Goal: Task Accomplishment & Management: Use online tool/utility

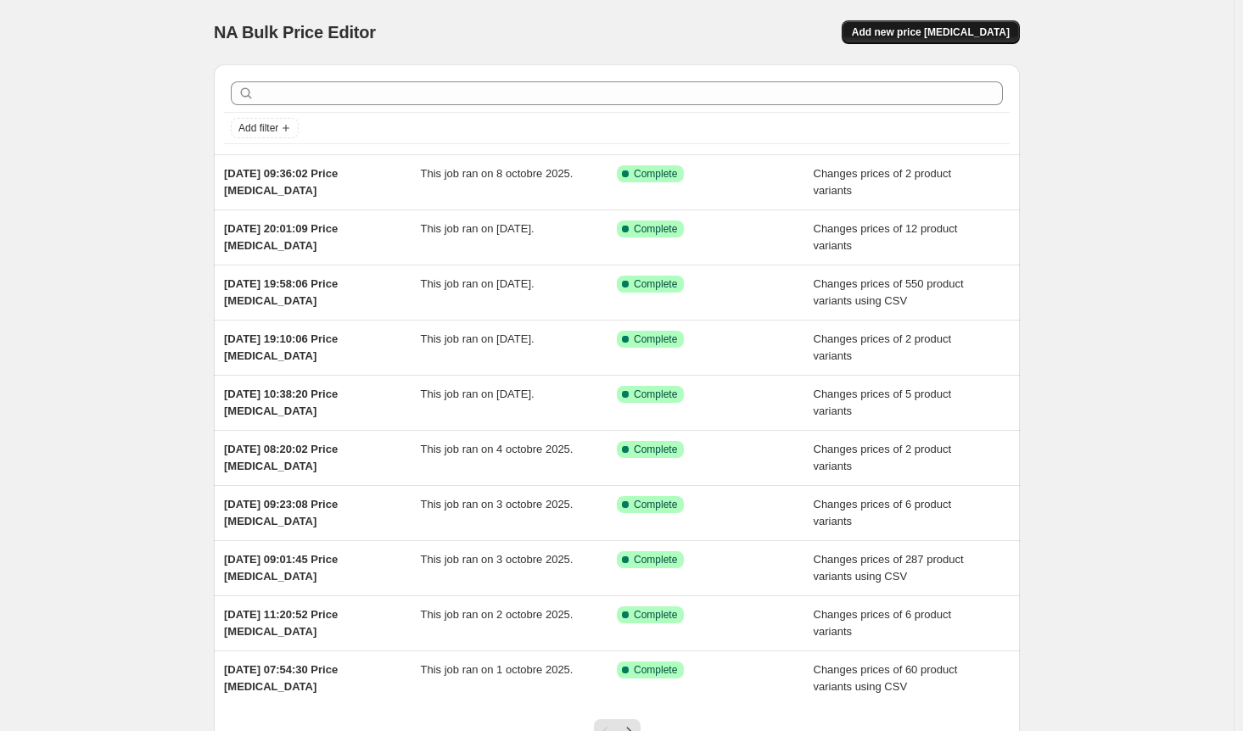
click at [958, 25] on button "Add new price [MEDICAL_DATA]" at bounding box center [930, 32] width 178 height 24
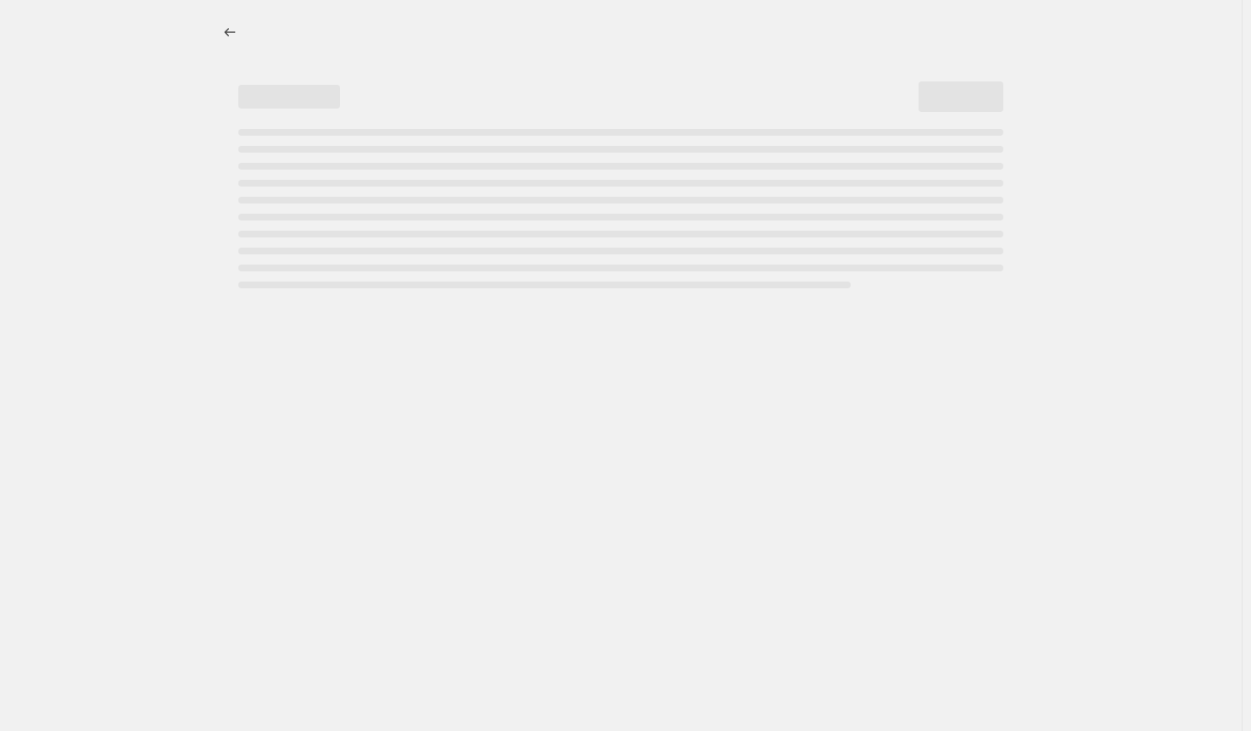
select select "percentage"
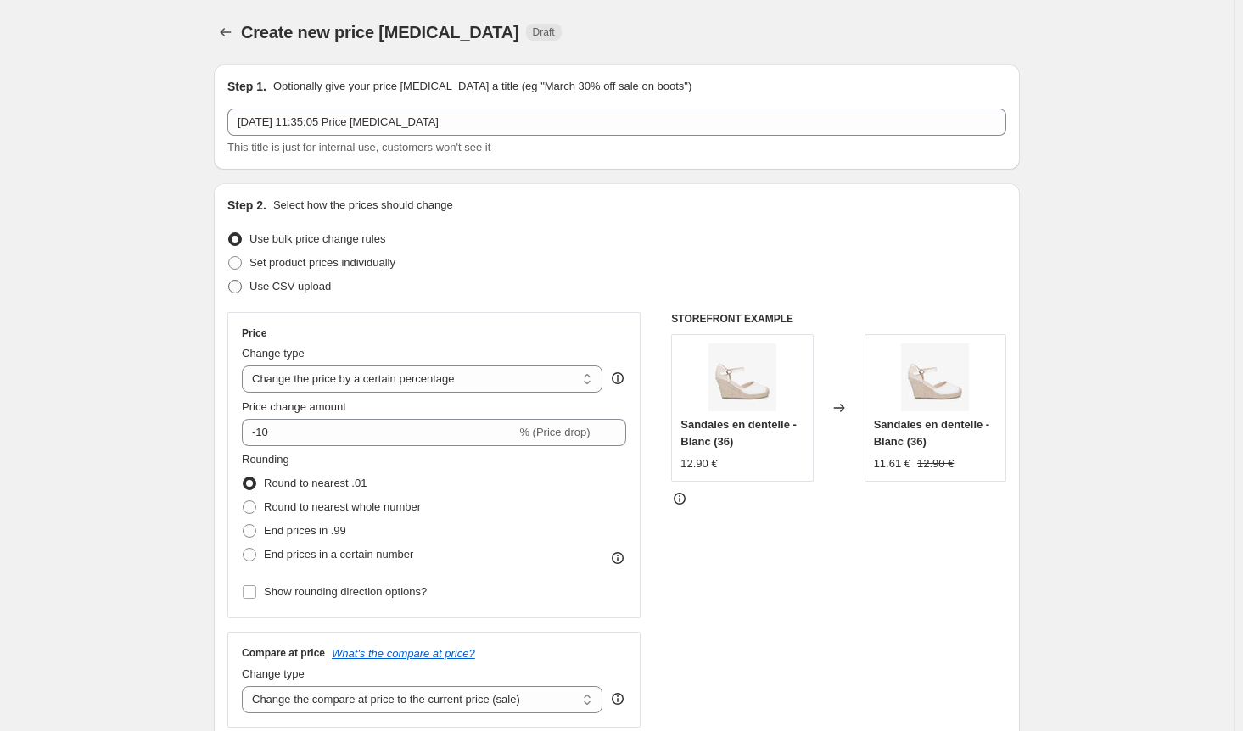
click at [242, 282] on span at bounding box center [235, 287] width 14 height 14
click at [229, 281] on input "Use CSV upload" at bounding box center [228, 280] width 1 height 1
radio input "true"
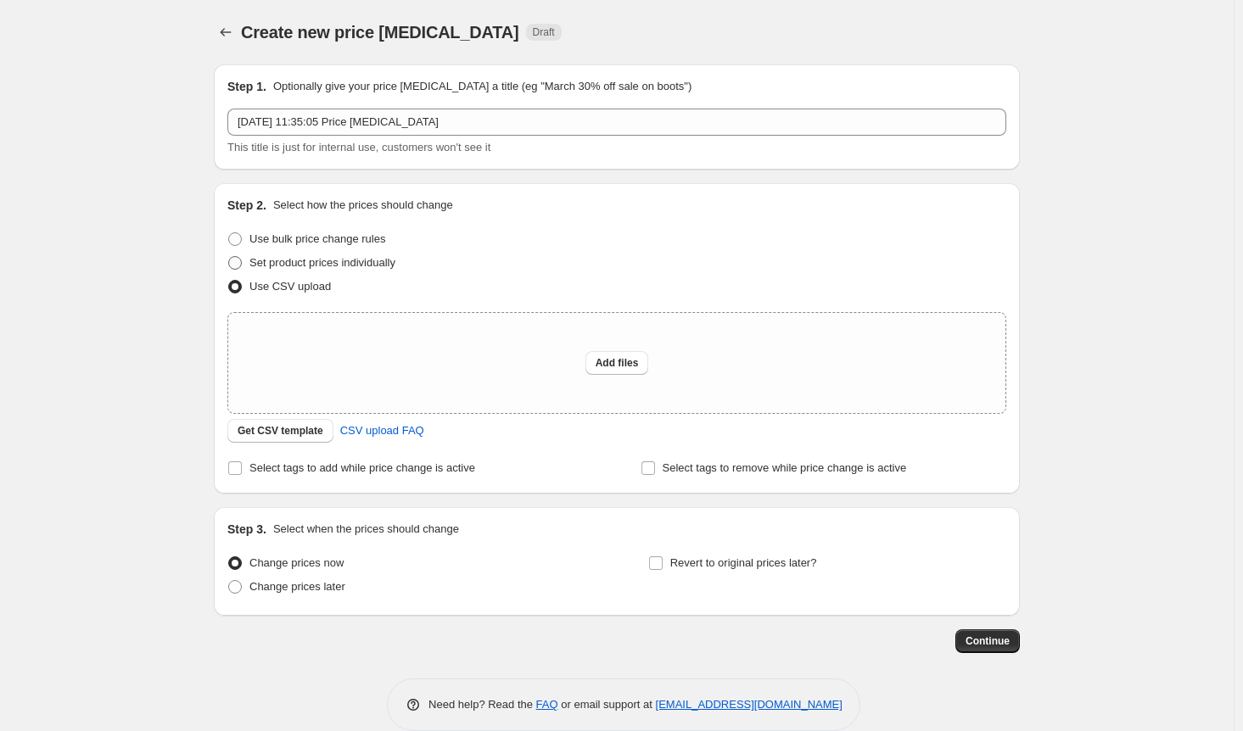
click at [241, 261] on span at bounding box center [235, 263] width 14 height 14
click at [229, 257] on input "Set product prices individually" at bounding box center [228, 256] width 1 height 1
radio input "true"
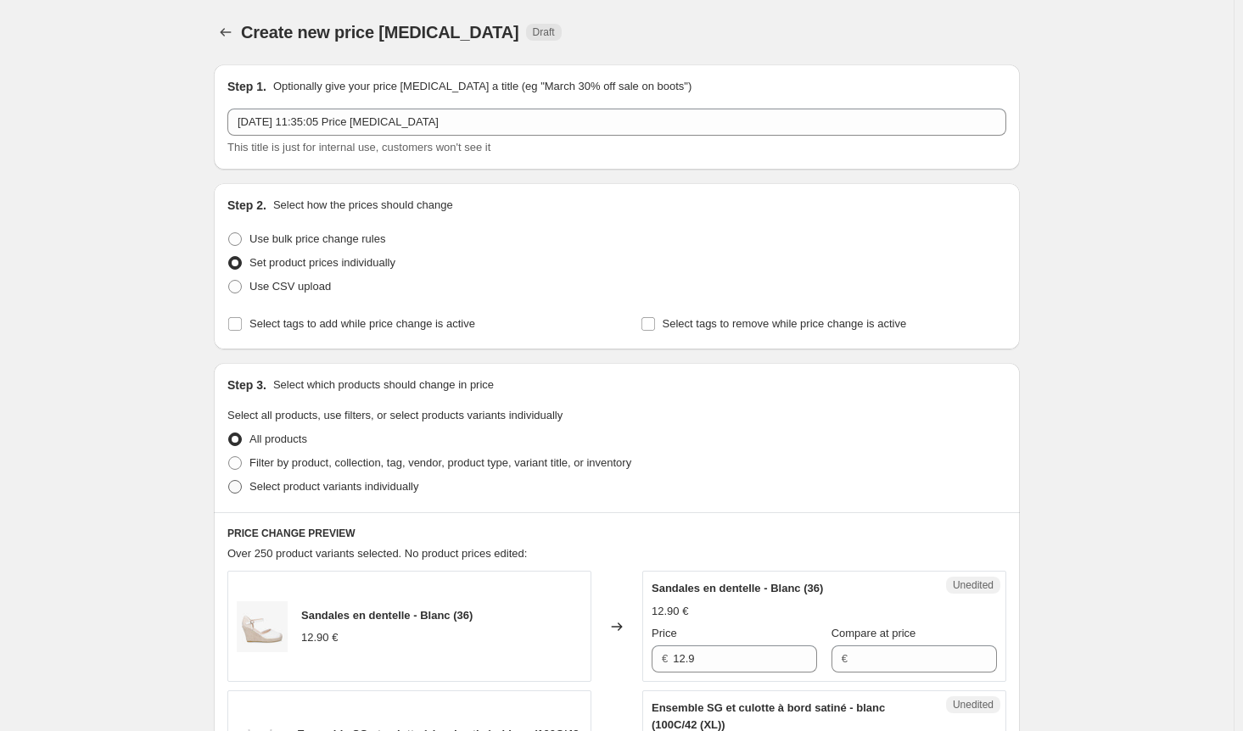
click at [243, 495] on label "Select product variants individually" at bounding box center [322, 487] width 191 height 24
click at [229, 481] on input "Select product variants individually" at bounding box center [228, 480] width 1 height 1
radio input "true"
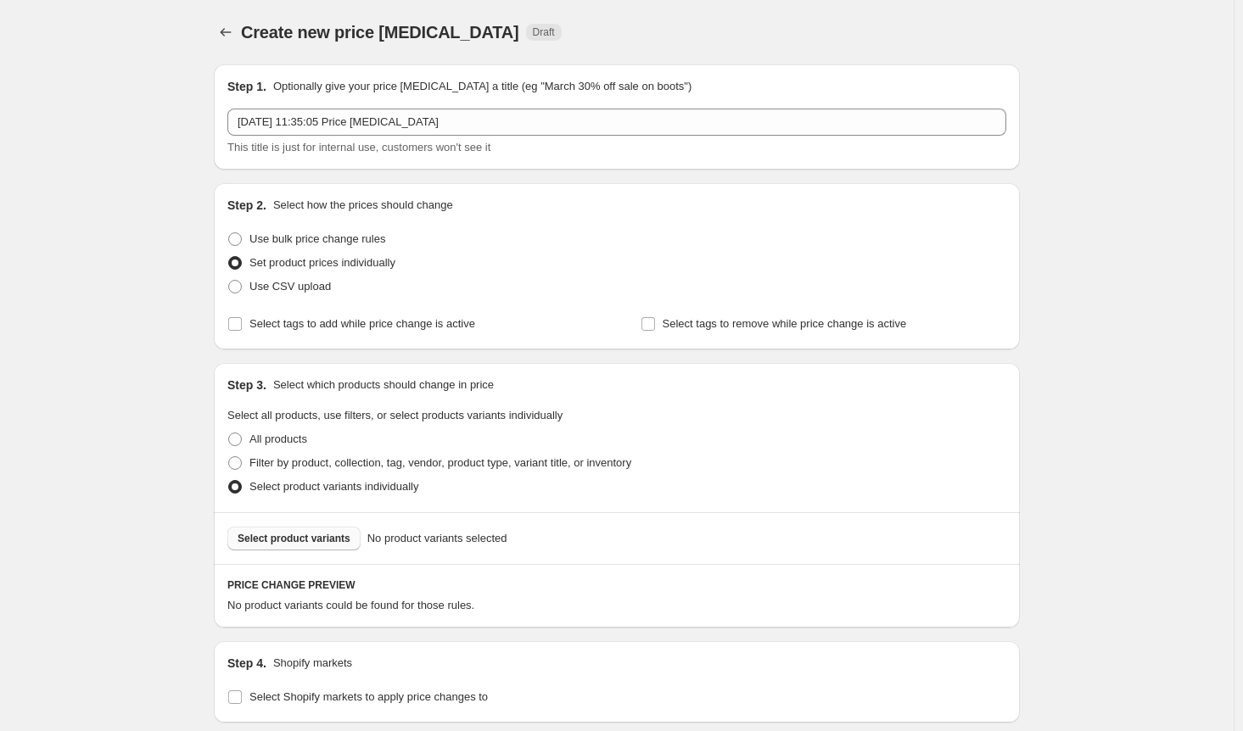
click at [304, 537] on span "Select product variants" at bounding box center [293, 539] width 113 height 14
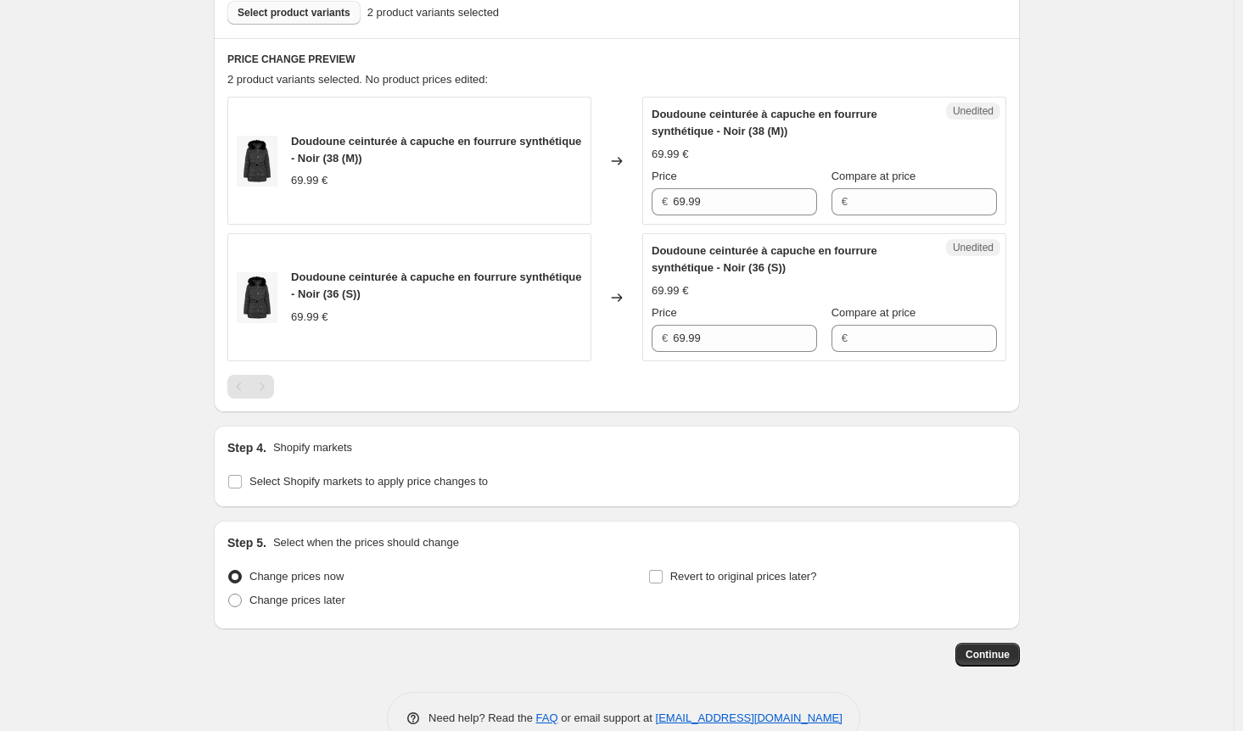
scroll to position [561, 0]
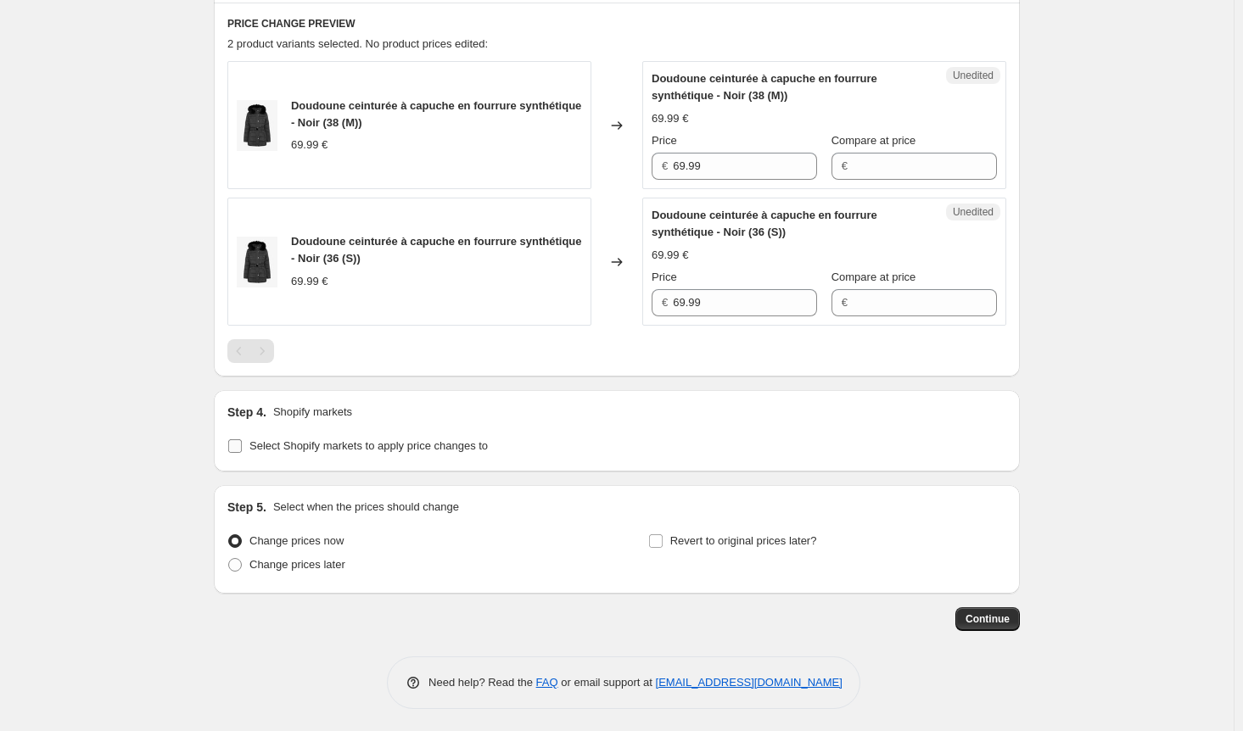
click at [238, 439] on input "Select Shopify markets to apply price changes to" at bounding box center [235, 446] width 14 height 14
checkbox input "true"
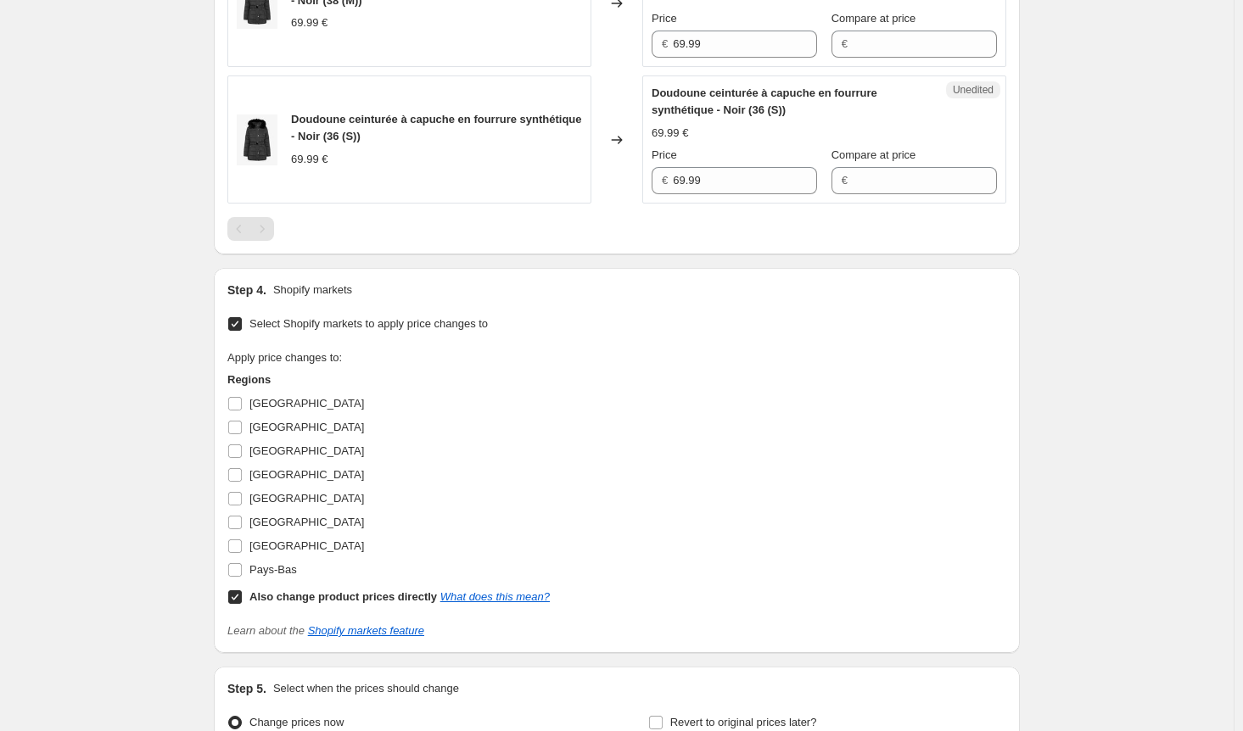
scroll to position [816, 0]
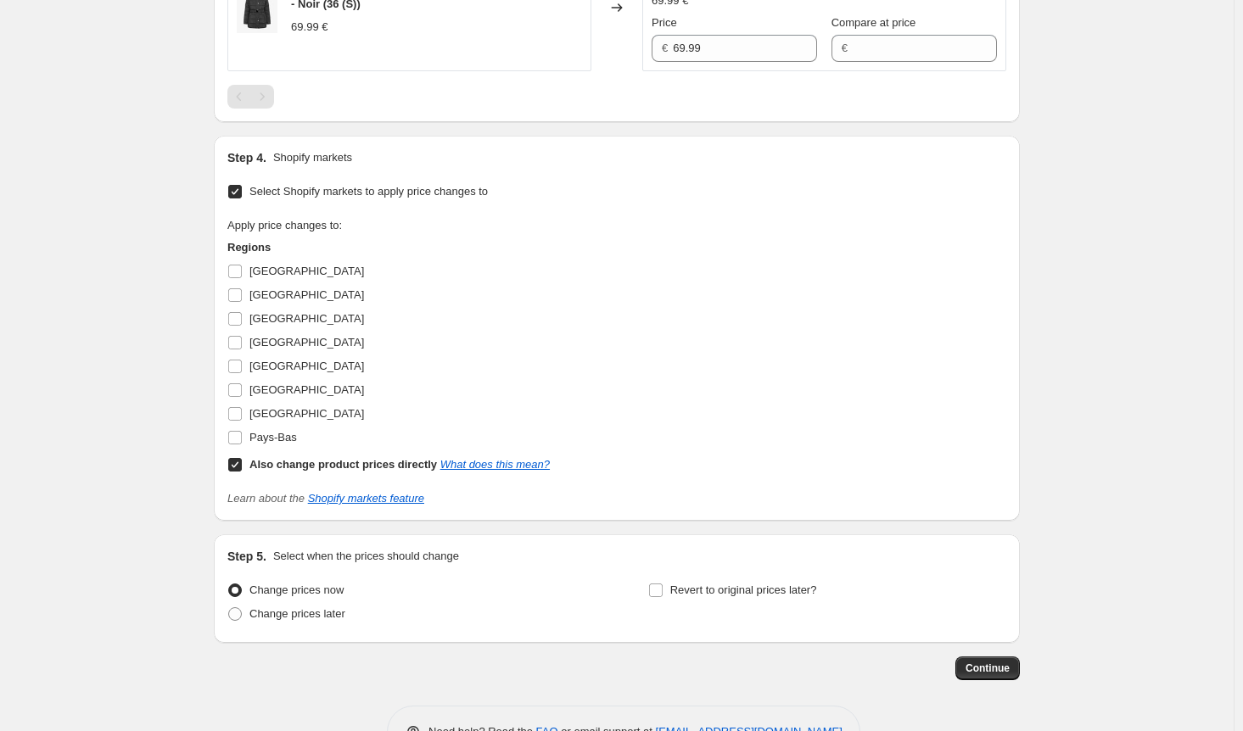
click at [239, 466] on input "Also change product prices directly What does this mean?" at bounding box center [235, 465] width 14 height 14
checkbox input "false"
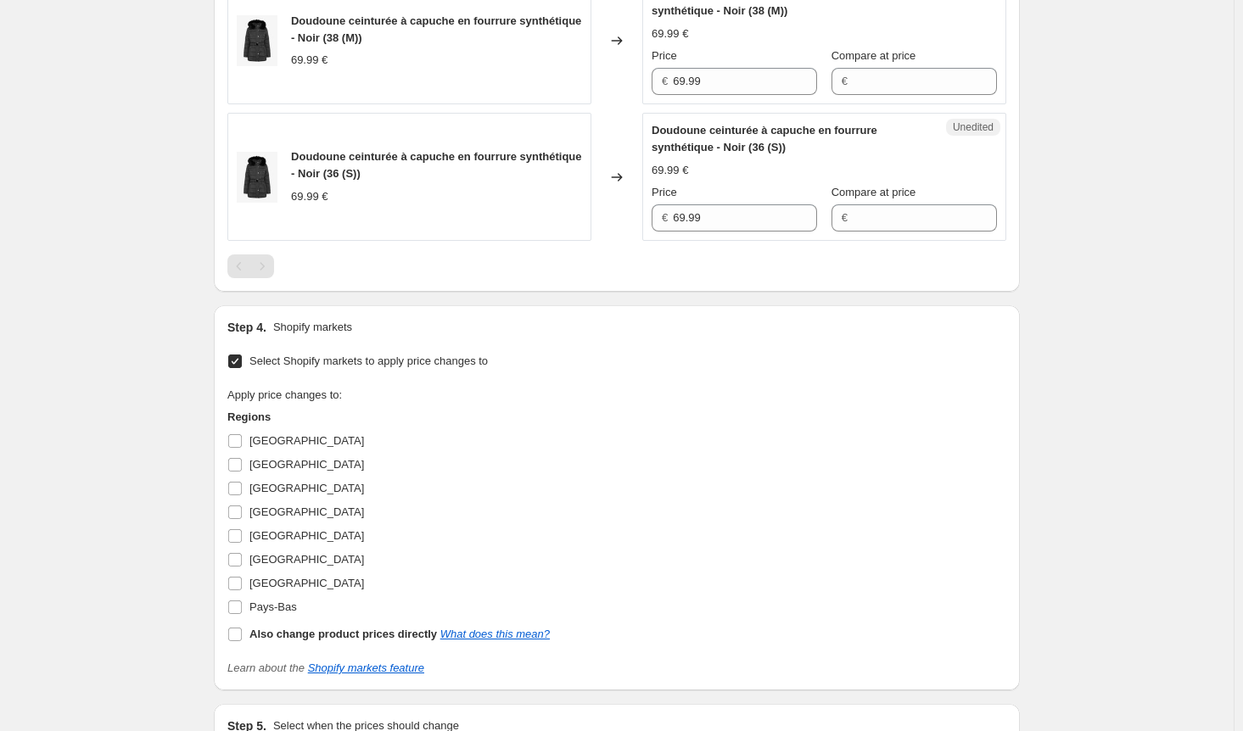
scroll to position [561, 0]
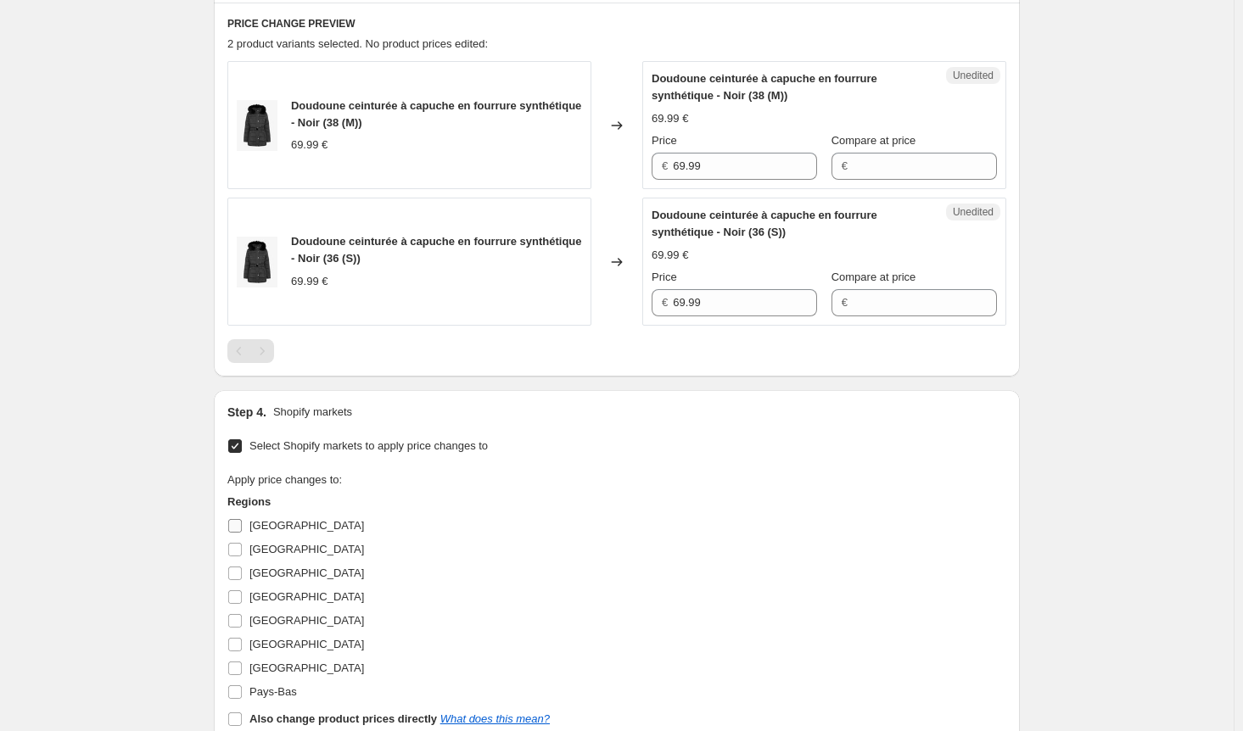
click at [238, 522] on input "[GEOGRAPHIC_DATA]" at bounding box center [235, 526] width 14 height 14
checkbox input "true"
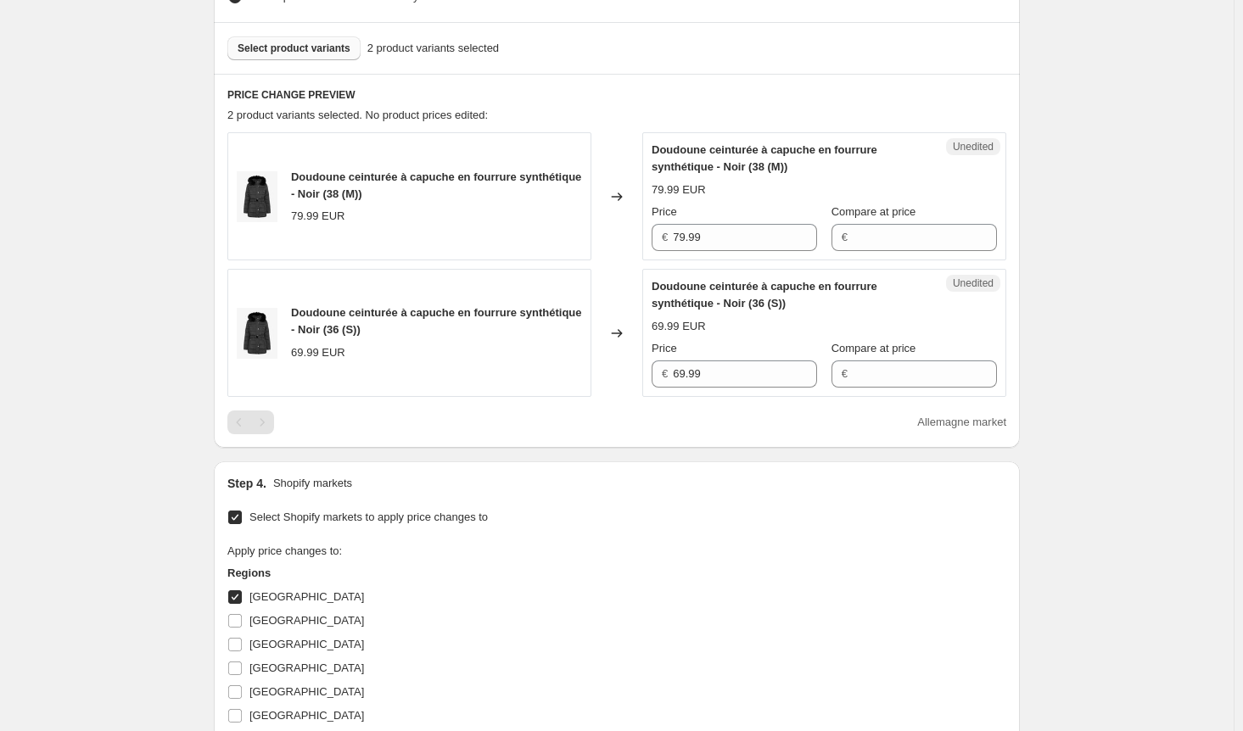
scroll to position [392, 0]
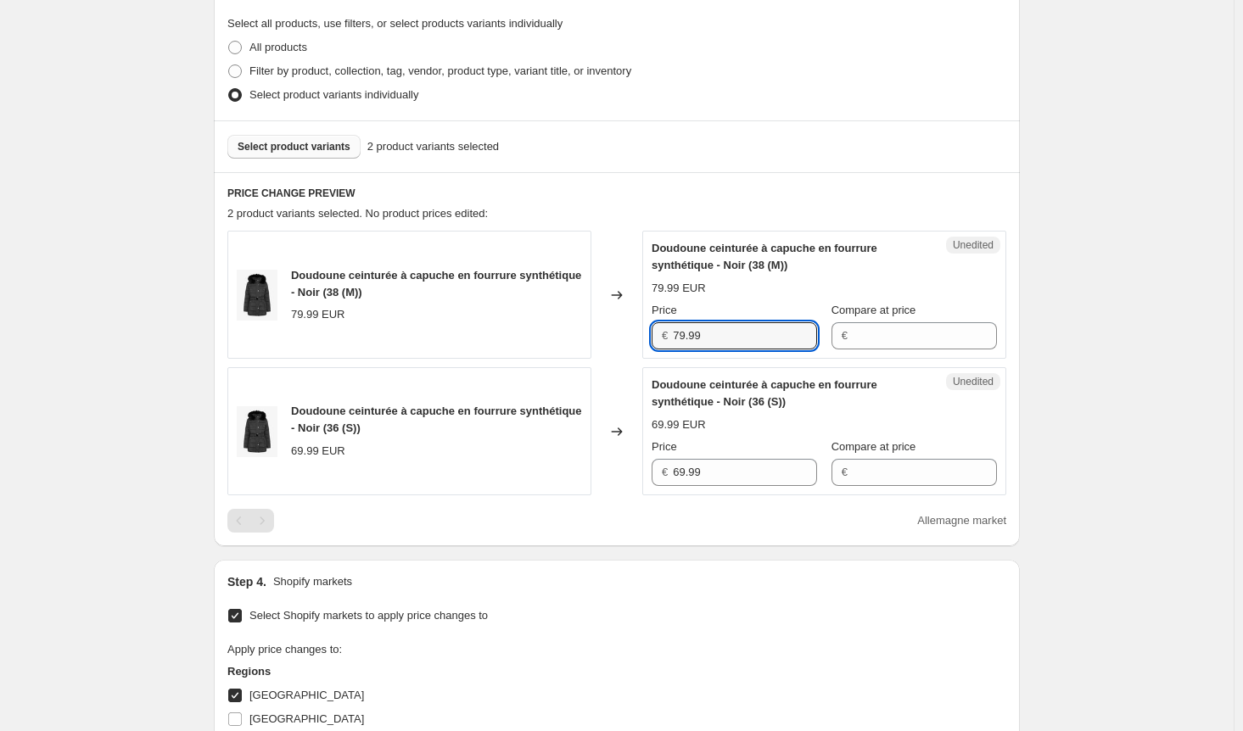
drag, startPoint x: 720, startPoint y: 338, endPoint x: 637, endPoint y: 323, distance: 84.5
click at [637, 323] on div "Doudoune ceinturée à capuche en fourrure synthétique - Noir (38 (M)) 79.99 EUR …" at bounding box center [616, 295] width 779 height 128
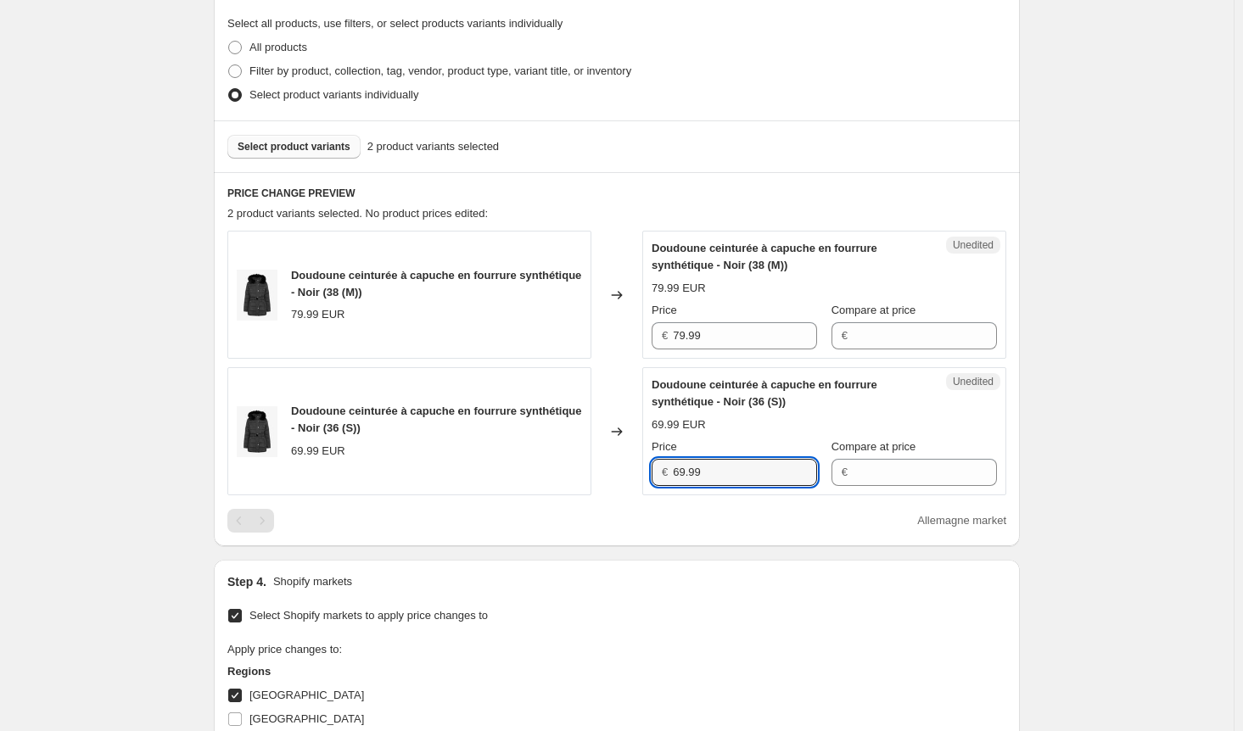
drag, startPoint x: 719, startPoint y: 468, endPoint x: 652, endPoint y: 476, distance: 67.4
click at [652, 476] on div "Unedited Doudoune ceinturée à capuche en fourrure synthétique - Noir (36 (S)) 6…" at bounding box center [824, 431] width 364 height 128
paste input "7"
type input "79.99"
click at [1099, 448] on div "Create new price [MEDICAL_DATA]. This page is ready Create new price [MEDICAL_D…" at bounding box center [616, 408] width 1233 height 1600
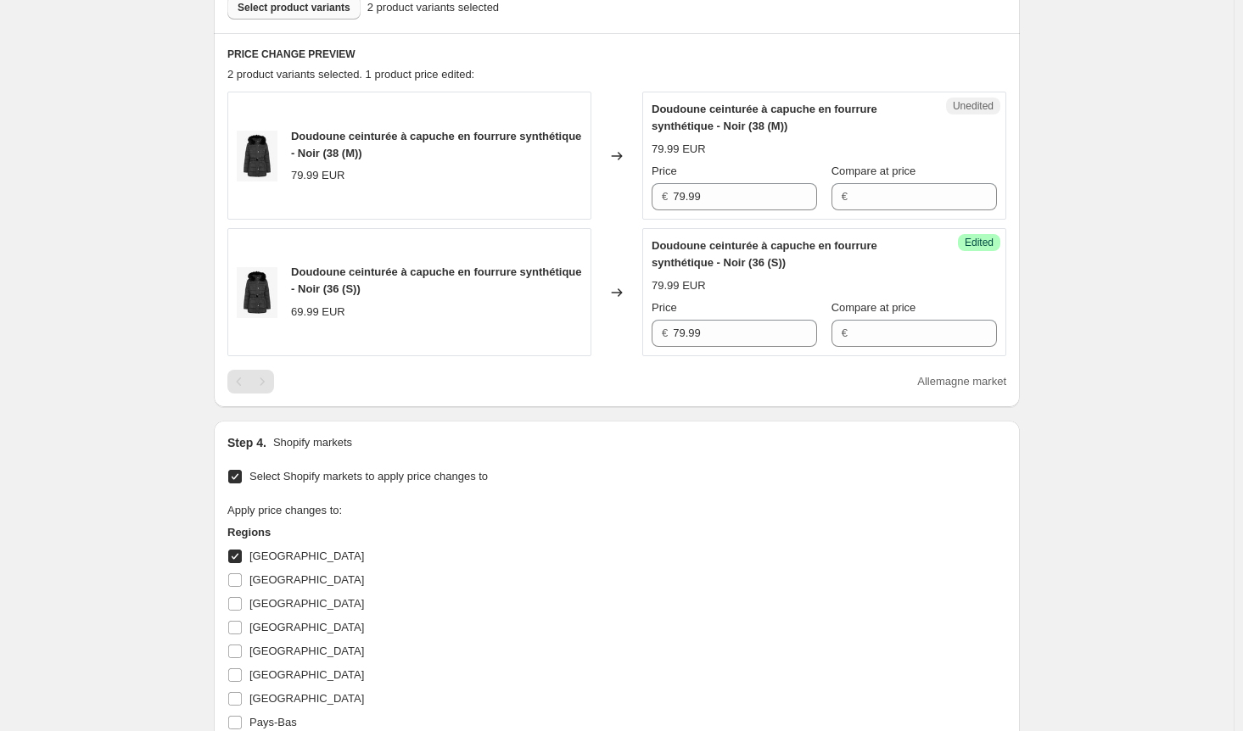
scroll to position [646, 0]
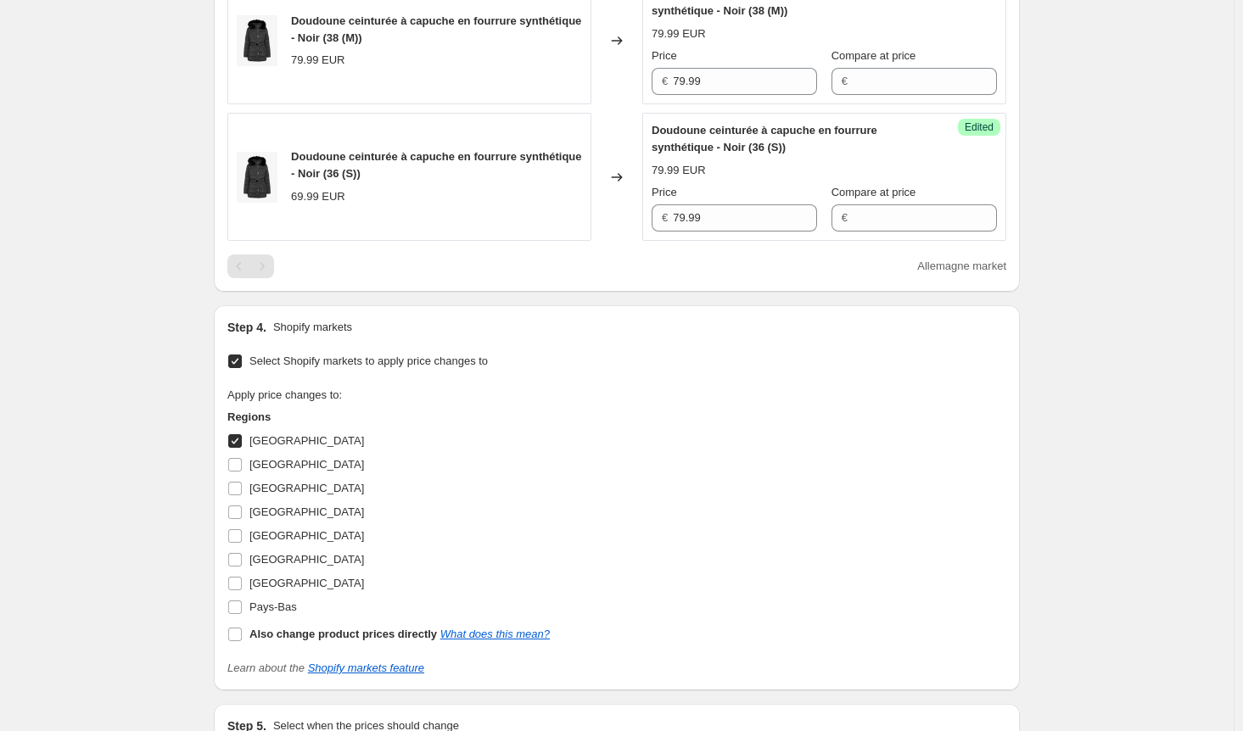
click at [242, 440] on input "[GEOGRAPHIC_DATA]" at bounding box center [235, 441] width 14 height 14
checkbox input "false"
click at [242, 464] on input "[GEOGRAPHIC_DATA]" at bounding box center [235, 465] width 14 height 14
checkbox input "true"
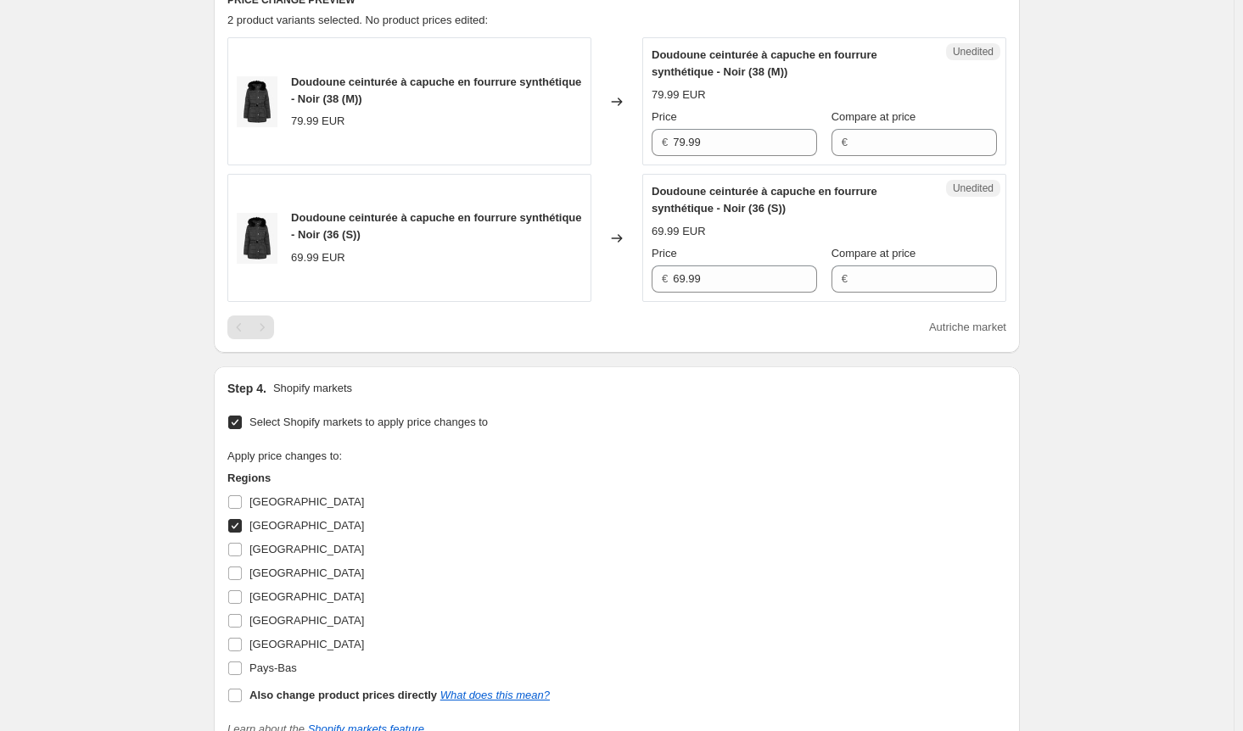
scroll to position [561, 0]
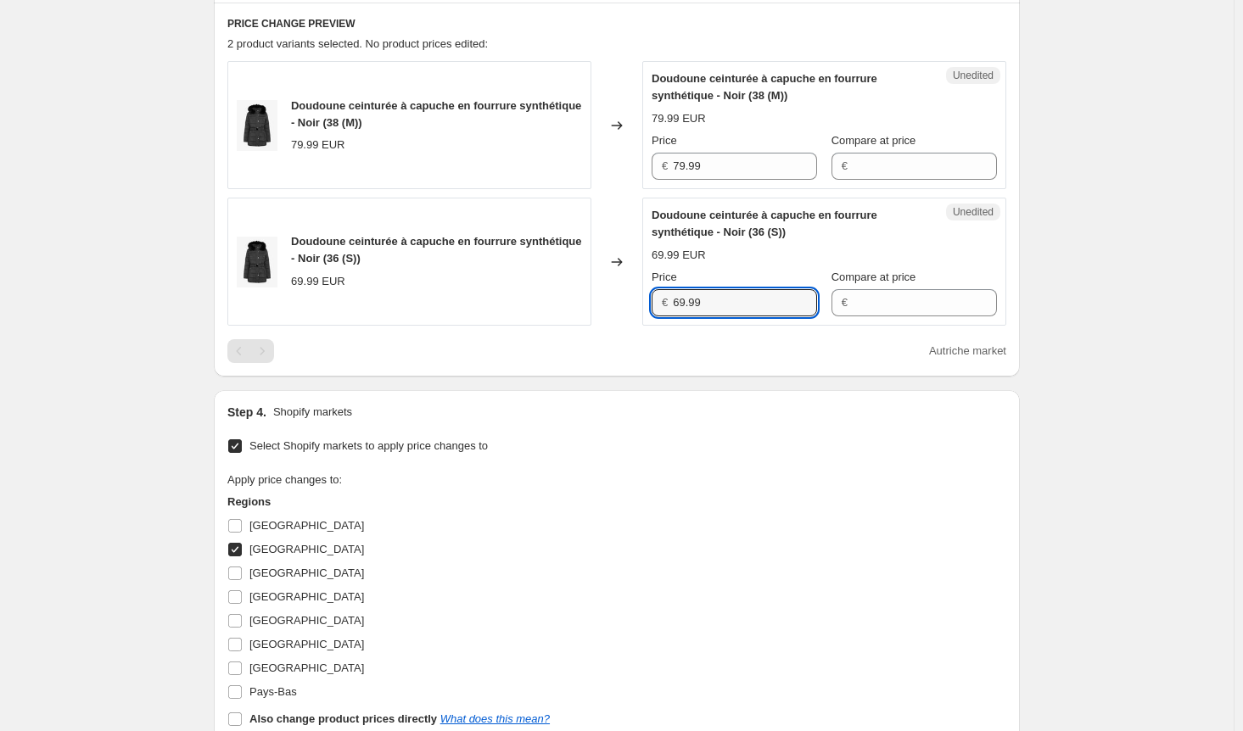
drag, startPoint x: 720, startPoint y: 298, endPoint x: 628, endPoint y: 301, distance: 92.5
click at [628, 301] on div "Doudoune ceinturée à capuche en fourrure synthétique - Noir (36 (S)) 69.99 EUR …" at bounding box center [616, 262] width 779 height 128
paste input "7"
type input "79.99"
click at [1123, 361] on div "Create new price [MEDICAL_DATA]. This page is ready Create new price [MEDICAL_D…" at bounding box center [616, 239] width 1233 height 1600
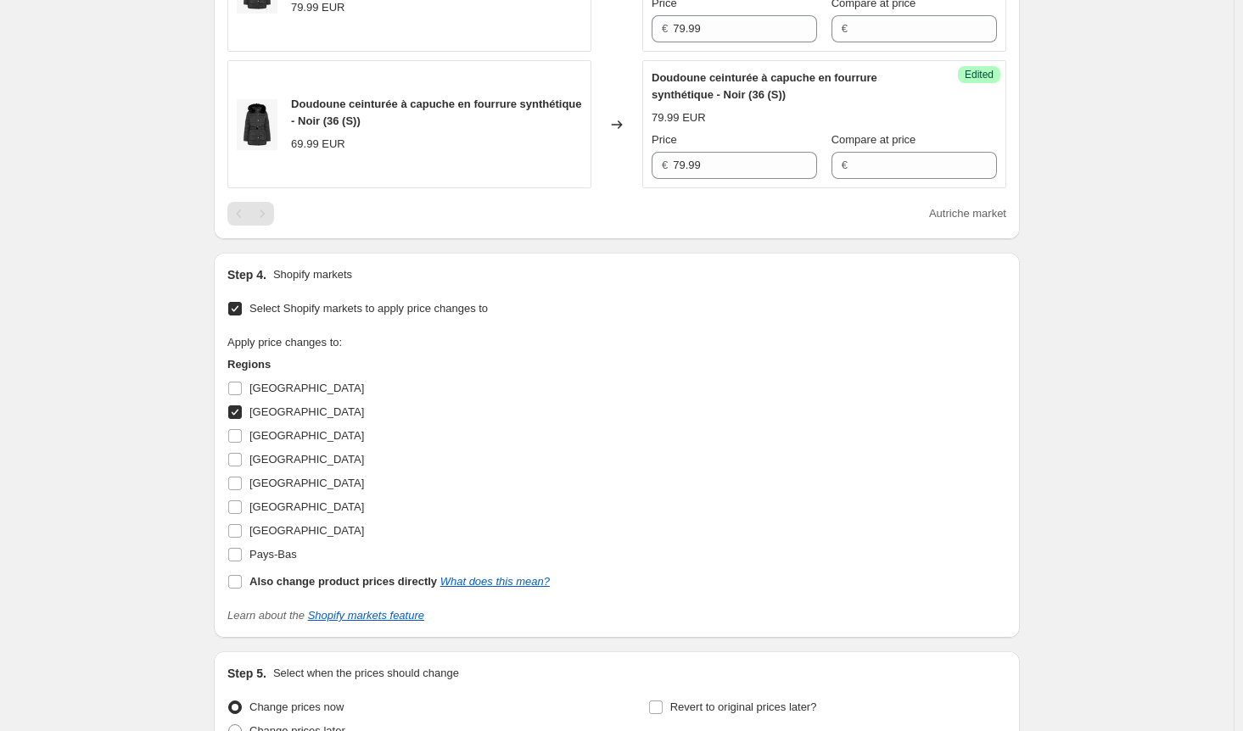
scroll to position [816, 0]
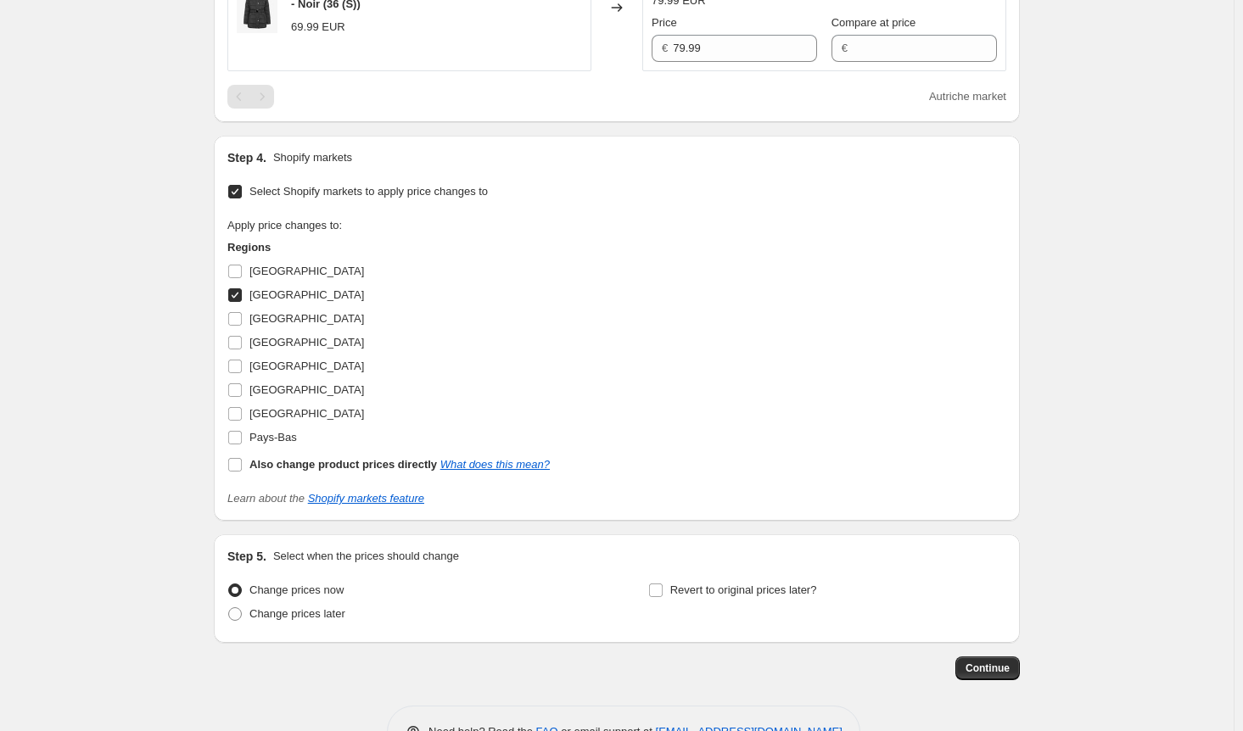
click at [238, 295] on input "[GEOGRAPHIC_DATA]" at bounding box center [235, 295] width 14 height 14
checkbox input "false"
click at [242, 434] on input "Pays-Bas" at bounding box center [235, 438] width 14 height 14
checkbox input "true"
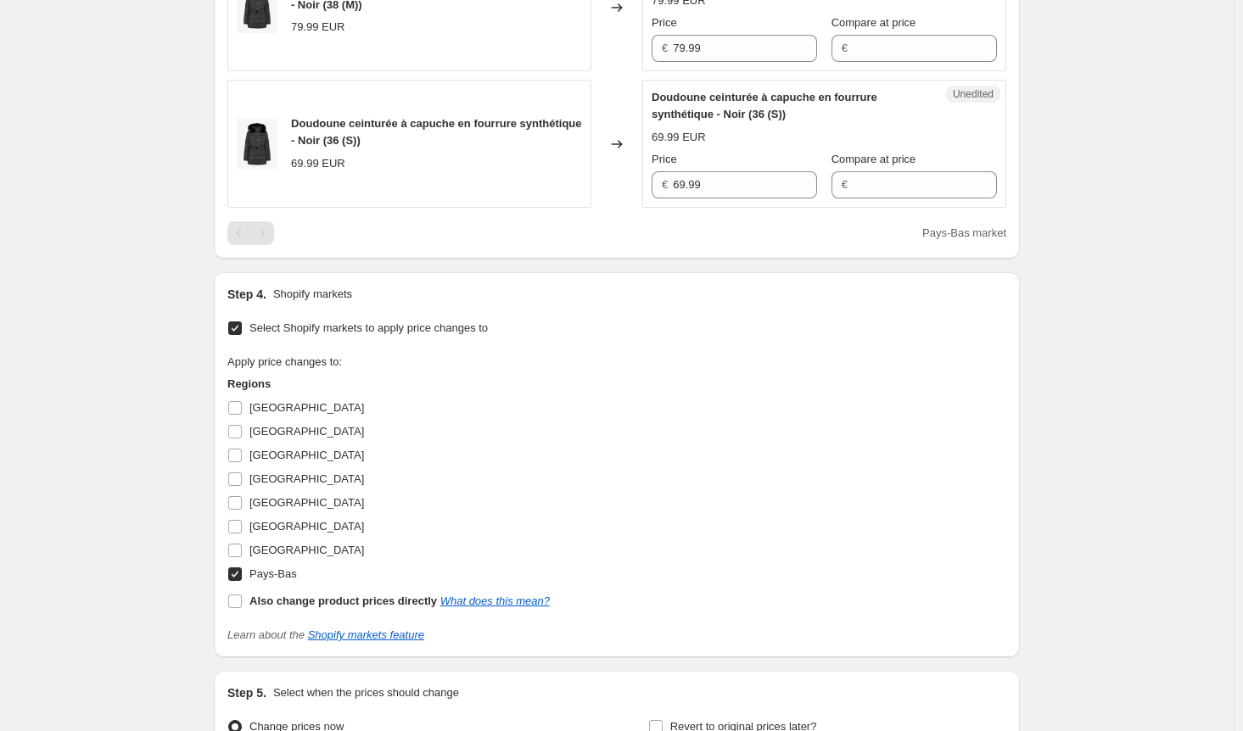
scroll to position [477, 0]
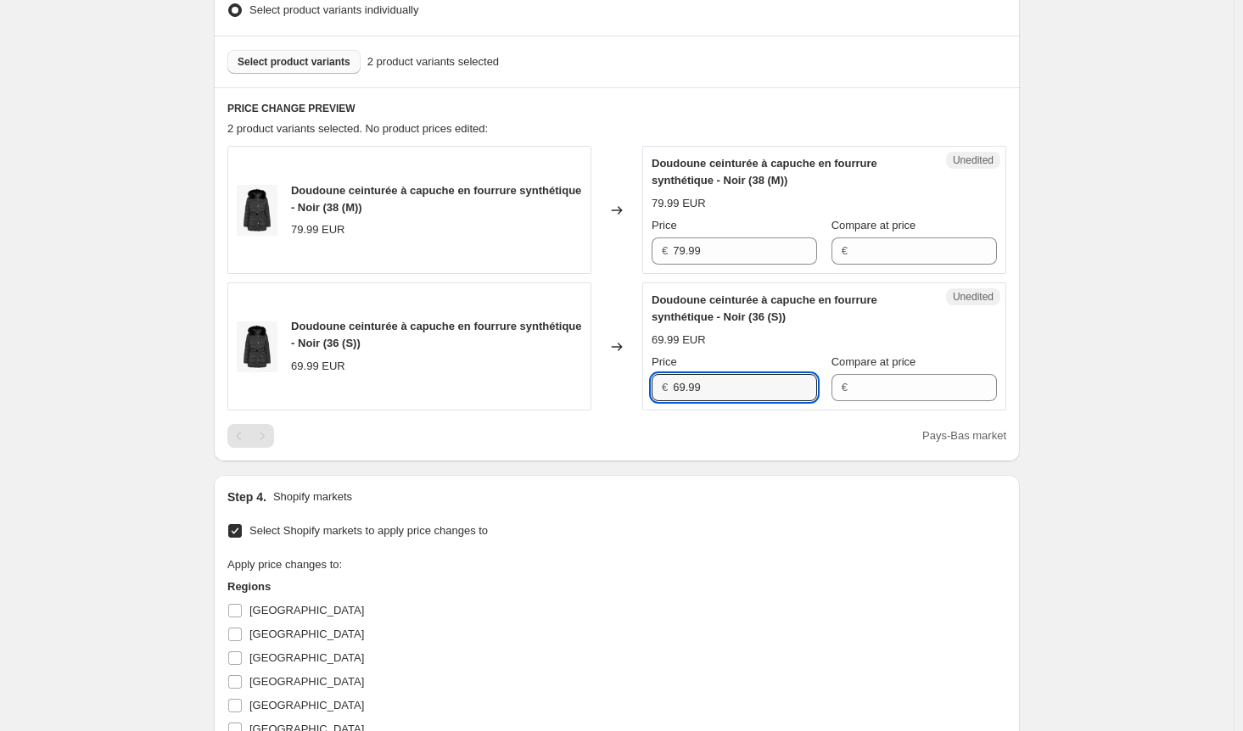
drag, startPoint x: 723, startPoint y: 389, endPoint x: 602, endPoint y: 386, distance: 120.5
click at [604, 386] on div "Doudoune ceinturée à capuche en fourrure synthétique - Noir (36 (S)) 69.99 EUR …" at bounding box center [616, 346] width 779 height 128
paste input "7"
type input "79.99"
click at [1214, 344] on div "Create new price [MEDICAL_DATA]. This page is ready Create new price [MEDICAL_D…" at bounding box center [616, 323] width 1233 height 1600
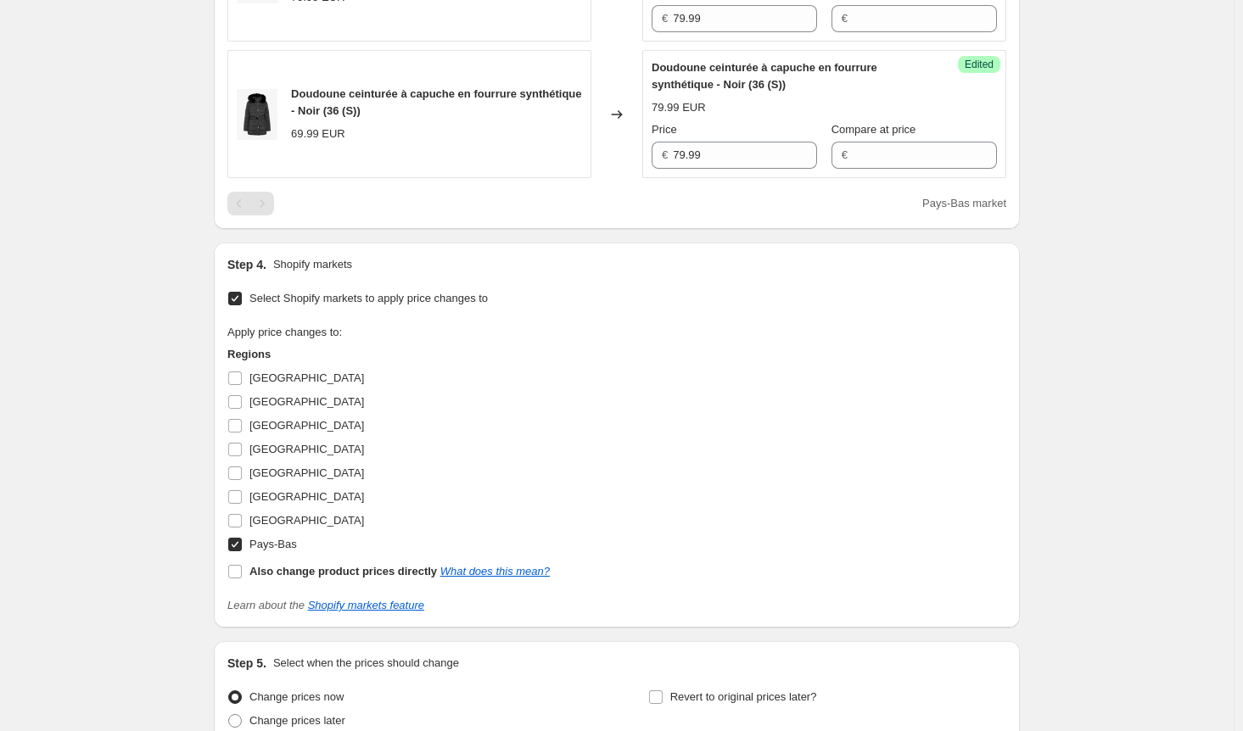
scroll to position [731, 0]
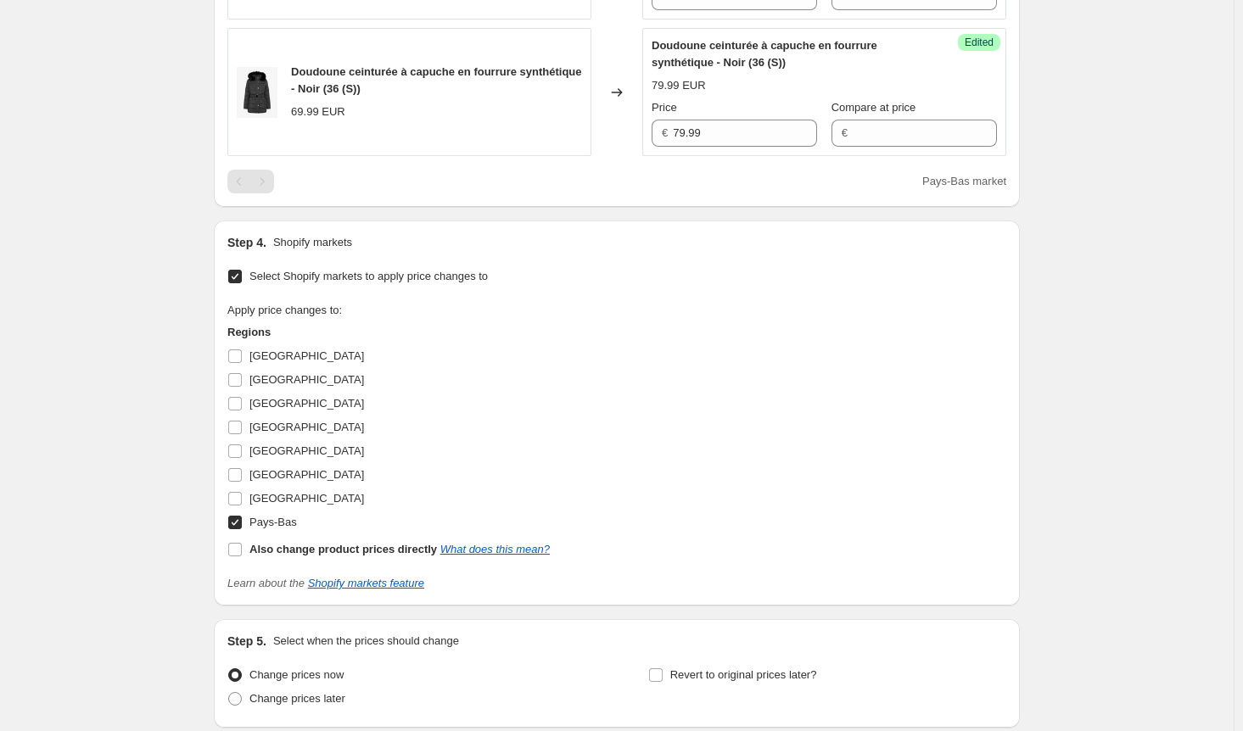
click at [242, 516] on input "Pays-Bas" at bounding box center [235, 523] width 14 height 14
checkbox input "false"
click at [240, 494] on input "[GEOGRAPHIC_DATA]" at bounding box center [235, 499] width 14 height 14
checkbox input "true"
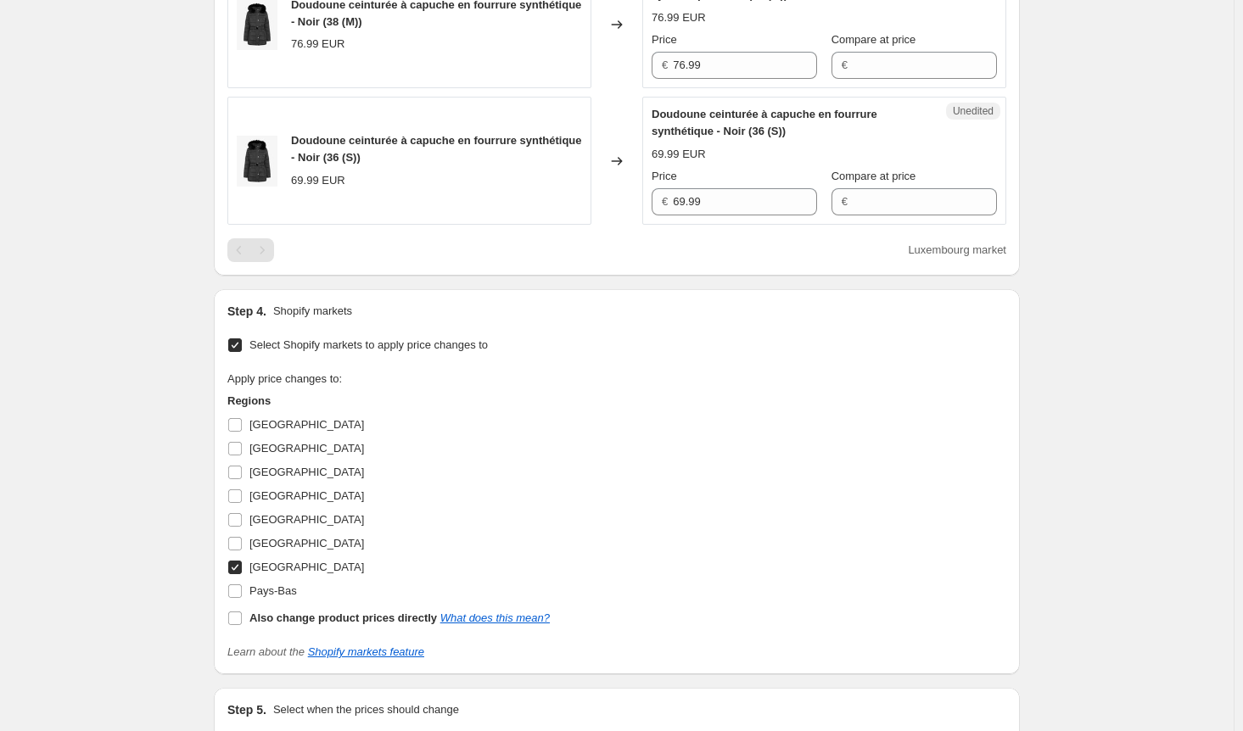
scroll to position [561, 0]
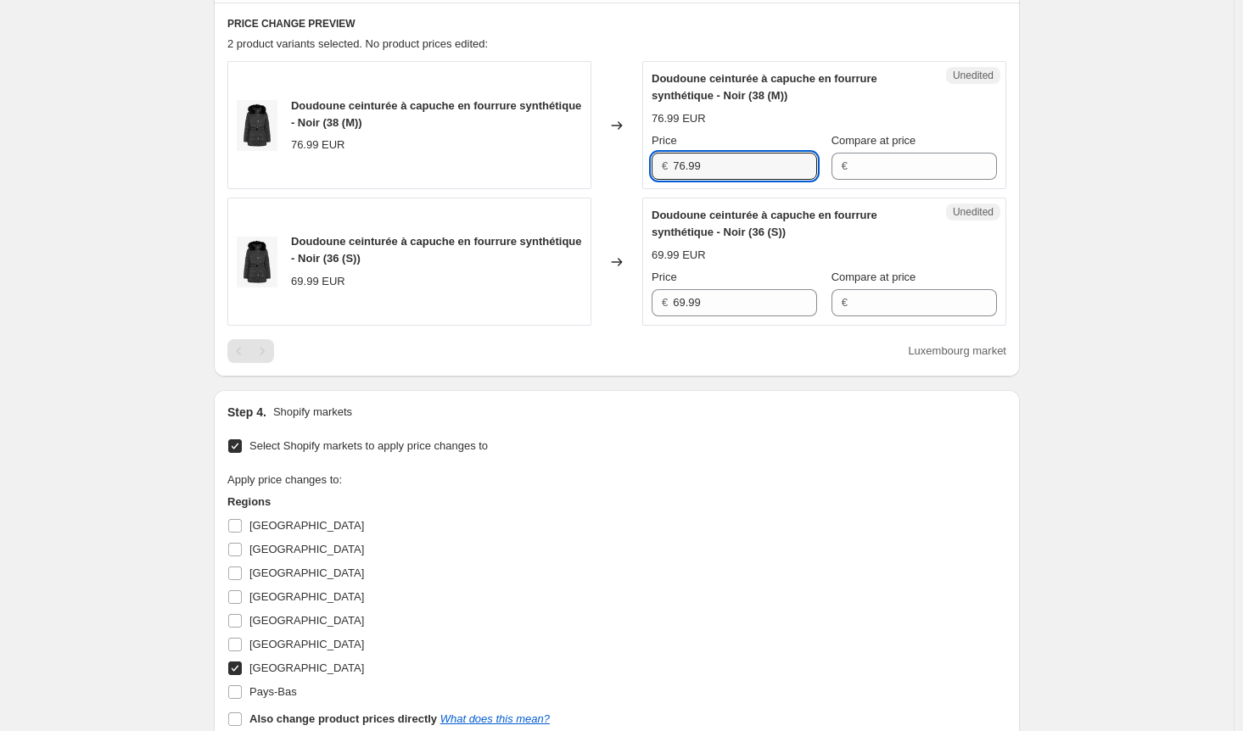
drag, startPoint x: 644, startPoint y: 161, endPoint x: 620, endPoint y: 159, distance: 23.8
click at [620, 159] on div "Doudoune ceinturée à capuche en fourrure synthétique - Noir (38 (M)) 76.99 EUR …" at bounding box center [616, 125] width 779 height 128
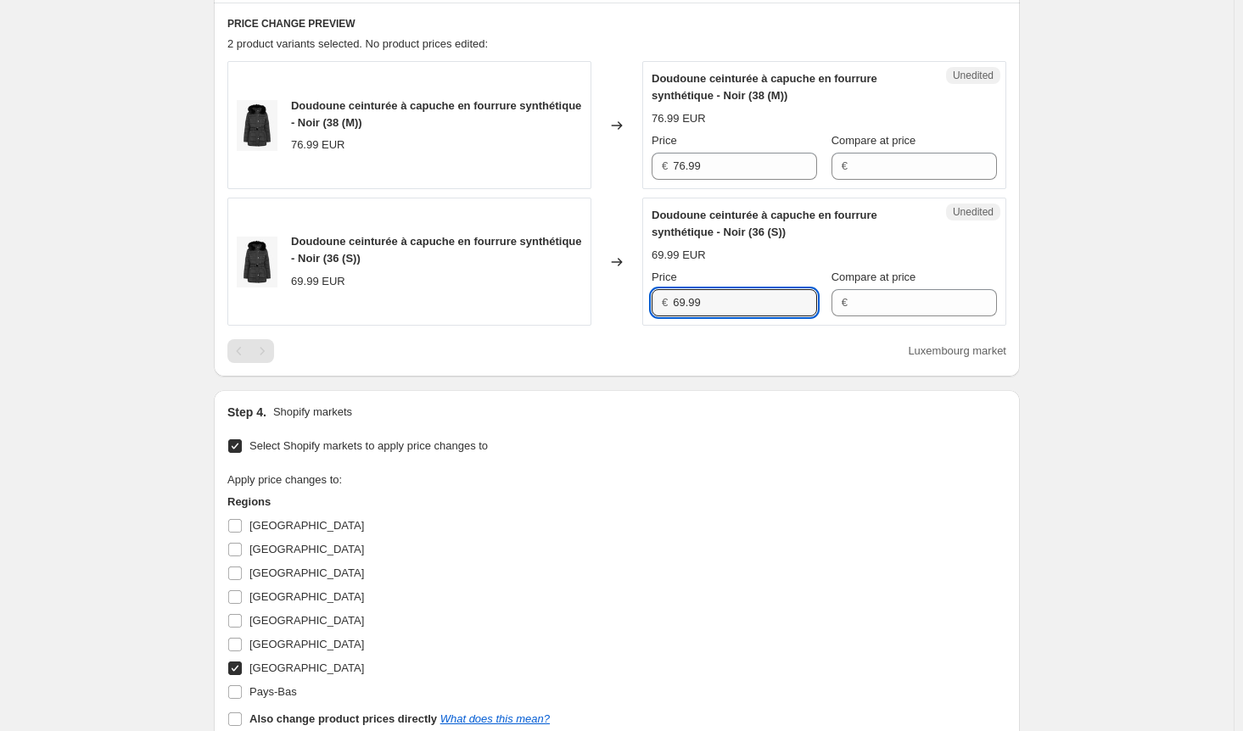
drag, startPoint x: 713, startPoint y: 308, endPoint x: 626, endPoint y: 304, distance: 87.4
click at [626, 304] on div "Doudoune ceinturée à capuche en fourrure synthétique - Noir (36 (S)) 69.99 EUR …" at bounding box center [616, 262] width 779 height 128
paste input "76"
type input "76.99"
click at [684, 484] on div "Apply price changes to: Regions [GEOGRAPHIC_DATA] [GEOGRAPHIC_DATA] [GEOGRAPHIC…" at bounding box center [616, 602] width 779 height 260
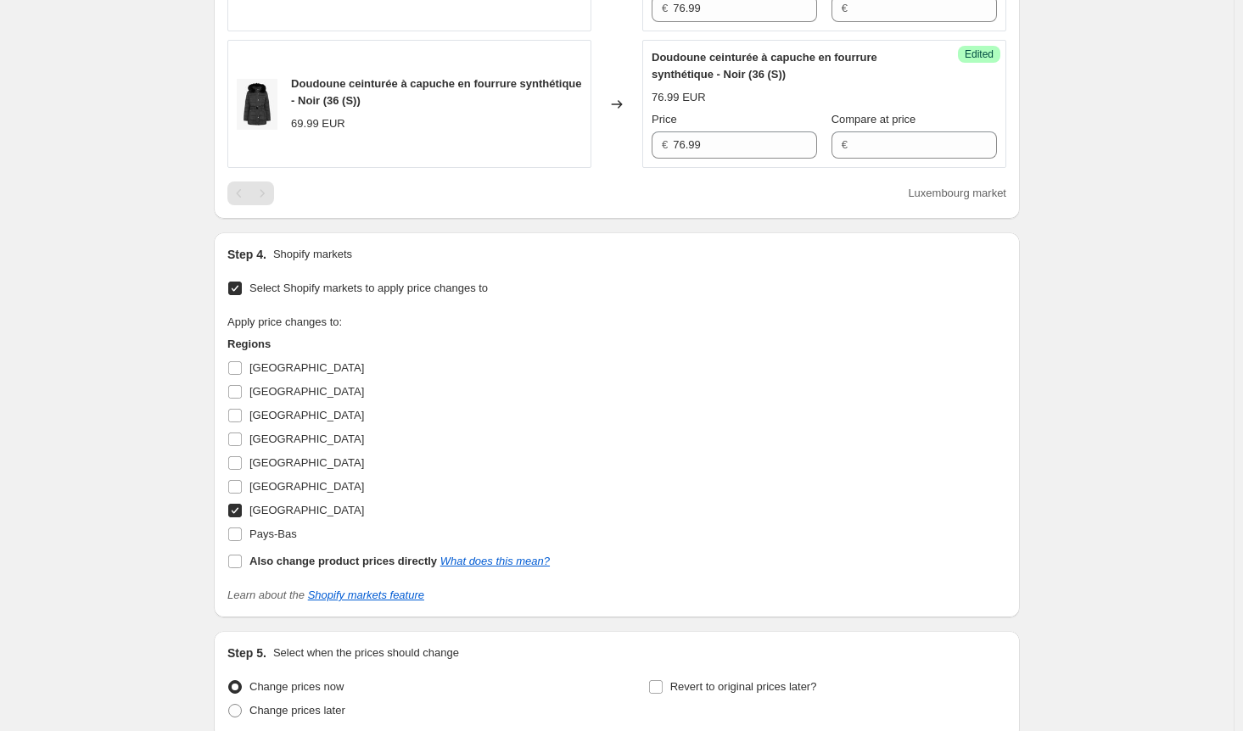
scroll to position [865, 0]
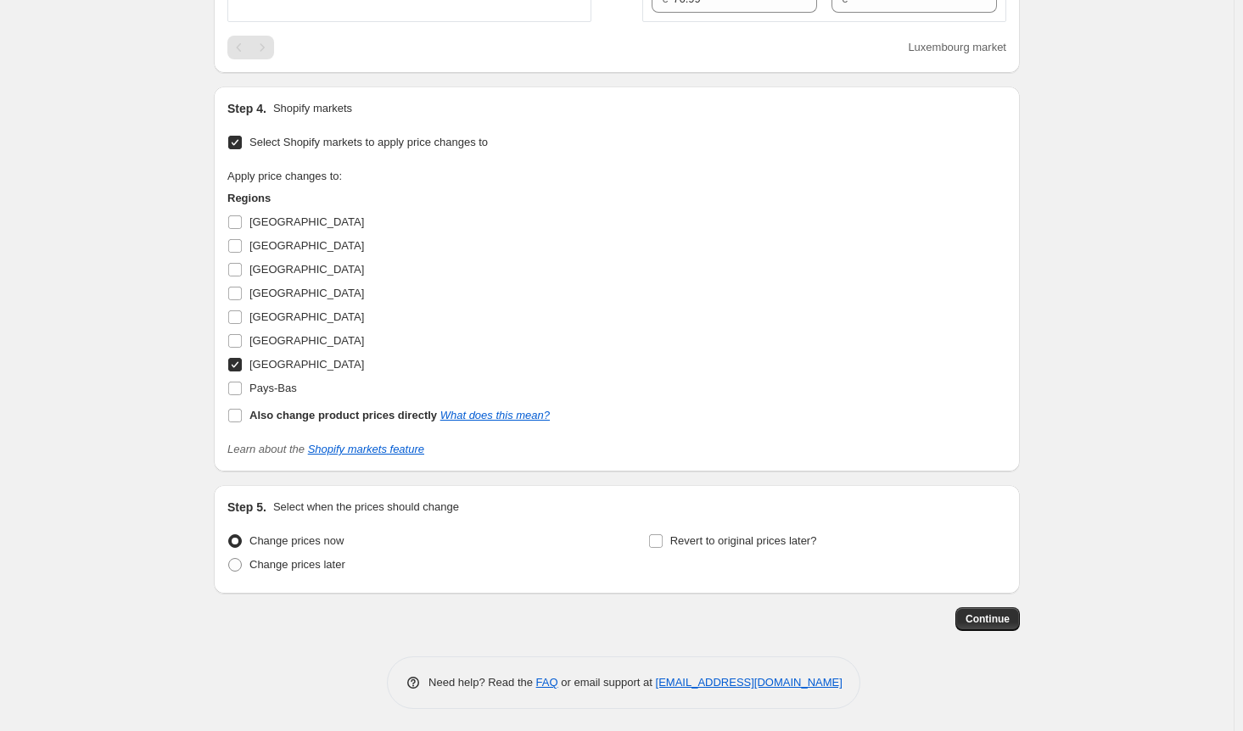
click at [242, 367] on input "[GEOGRAPHIC_DATA]" at bounding box center [235, 365] width 14 height 14
checkbox input "false"
click at [239, 338] on input "[GEOGRAPHIC_DATA]" at bounding box center [235, 341] width 14 height 14
checkbox input "true"
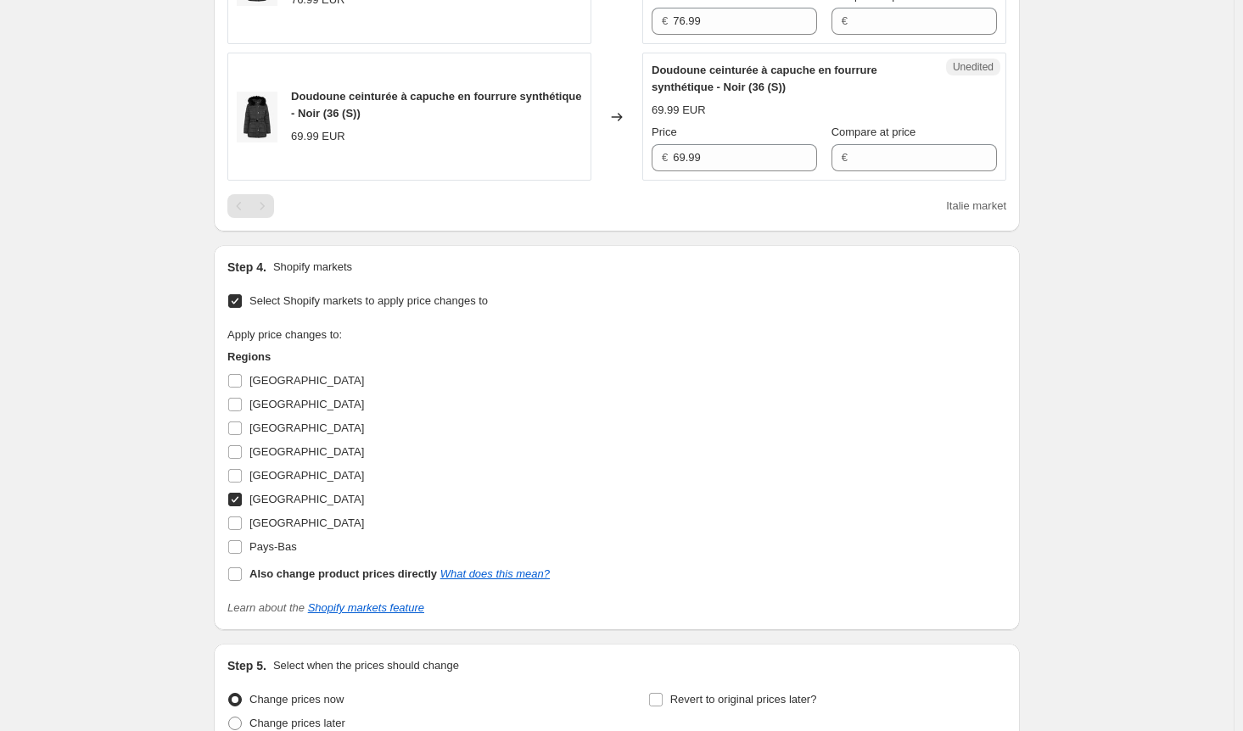
scroll to position [526, 0]
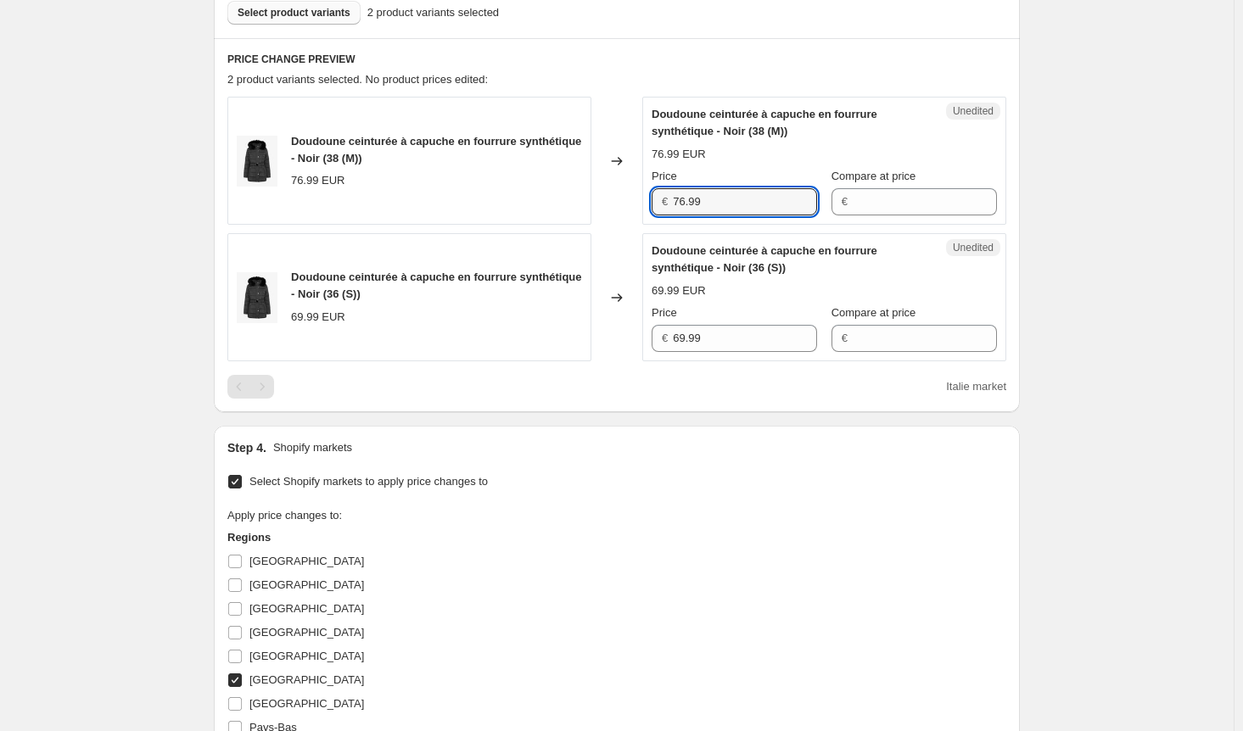
drag, startPoint x: 717, startPoint y: 199, endPoint x: 626, endPoint y: 187, distance: 91.5
click at [628, 189] on div "Doudoune ceinturée à capuche en fourrure synthétique - Noir (38 (M)) 76.99 EUR …" at bounding box center [616, 161] width 779 height 128
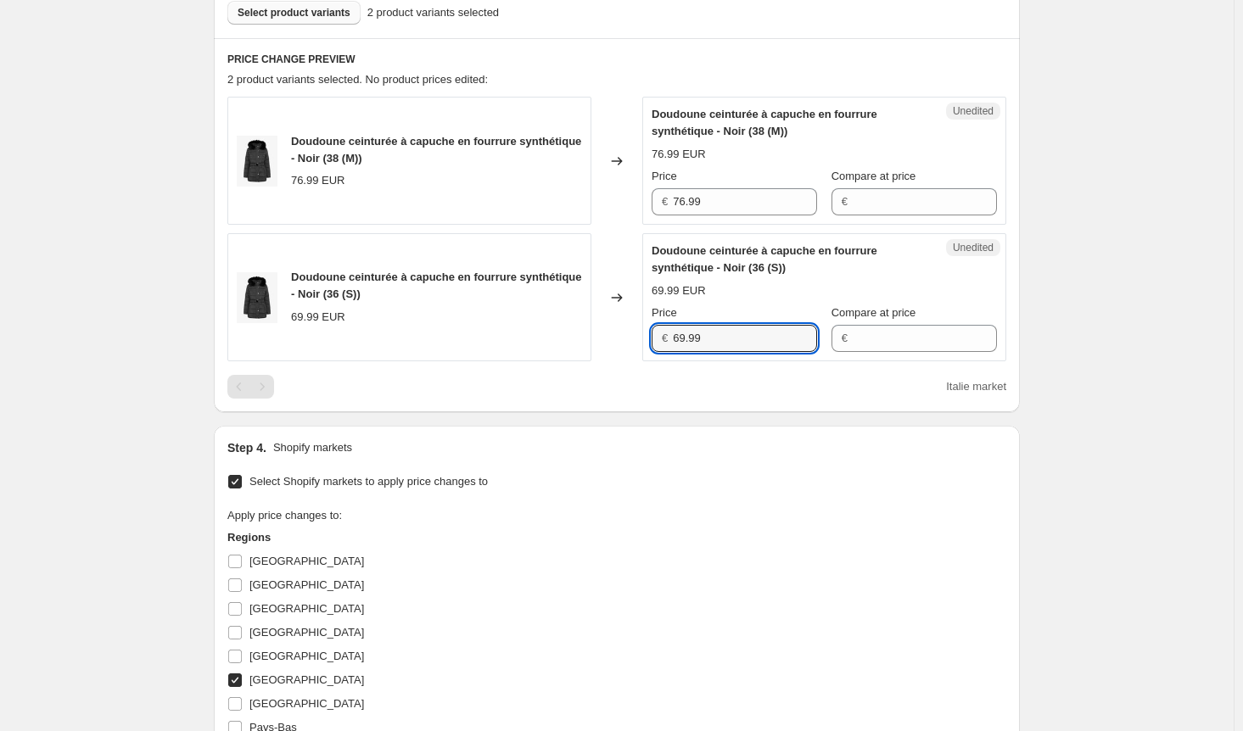
drag, startPoint x: 645, startPoint y: 339, endPoint x: 648, endPoint y: 349, distance: 10.5
click at [640, 338] on div "Doudoune ceinturée à capuche en fourrure synthétique - Noir (36 (S)) 69.99 EUR …" at bounding box center [616, 297] width 779 height 128
paste input "76"
type input "76.99"
click at [717, 465] on div "Step 4. Shopify markets Select Shopify markets to apply price changes to Apply …" at bounding box center [616, 618] width 779 height 358
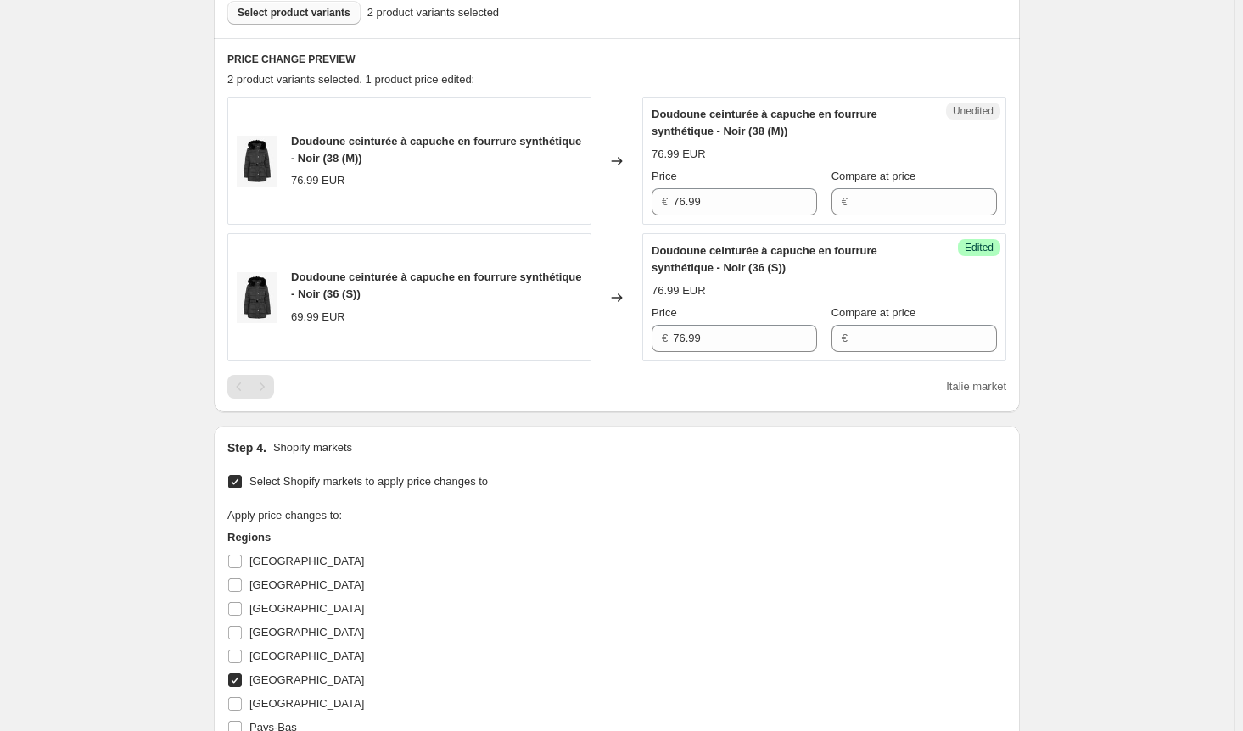
click at [235, 683] on input "[GEOGRAPHIC_DATA]" at bounding box center [235, 680] width 14 height 14
checkbox input "false"
click at [237, 605] on input "[GEOGRAPHIC_DATA]" at bounding box center [235, 609] width 14 height 14
checkbox input "true"
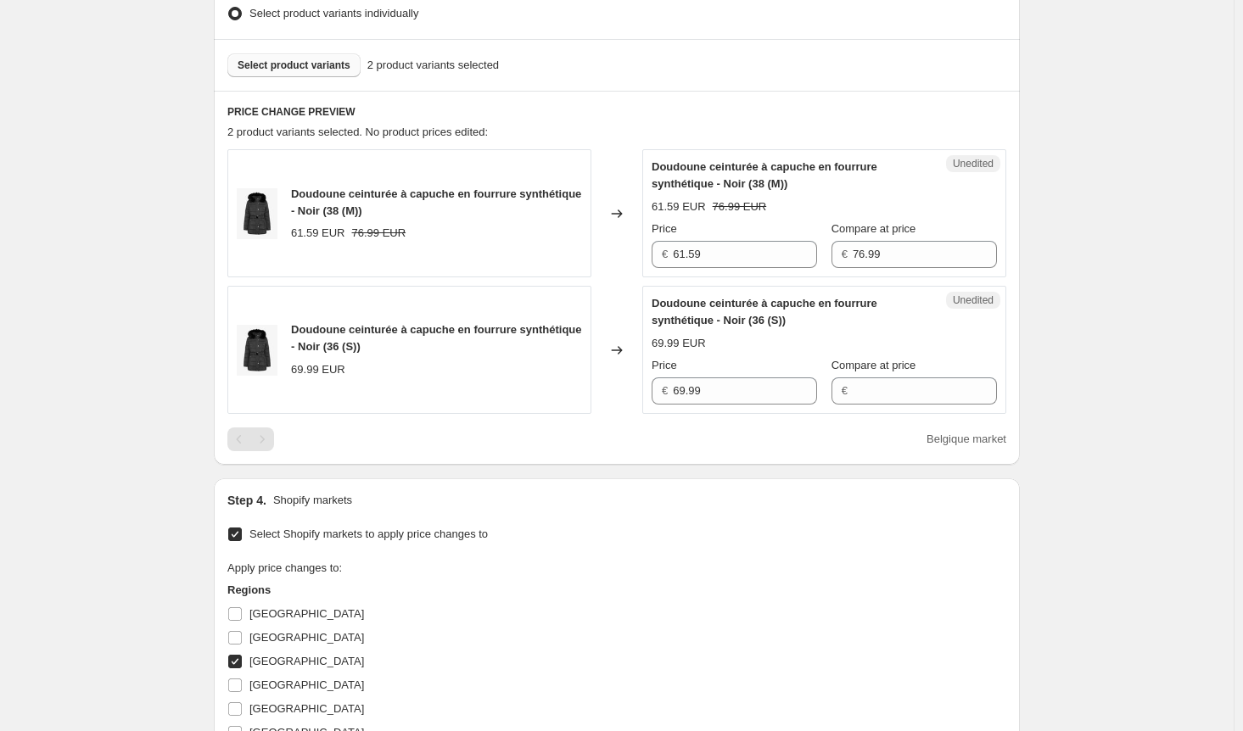
scroll to position [441, 0]
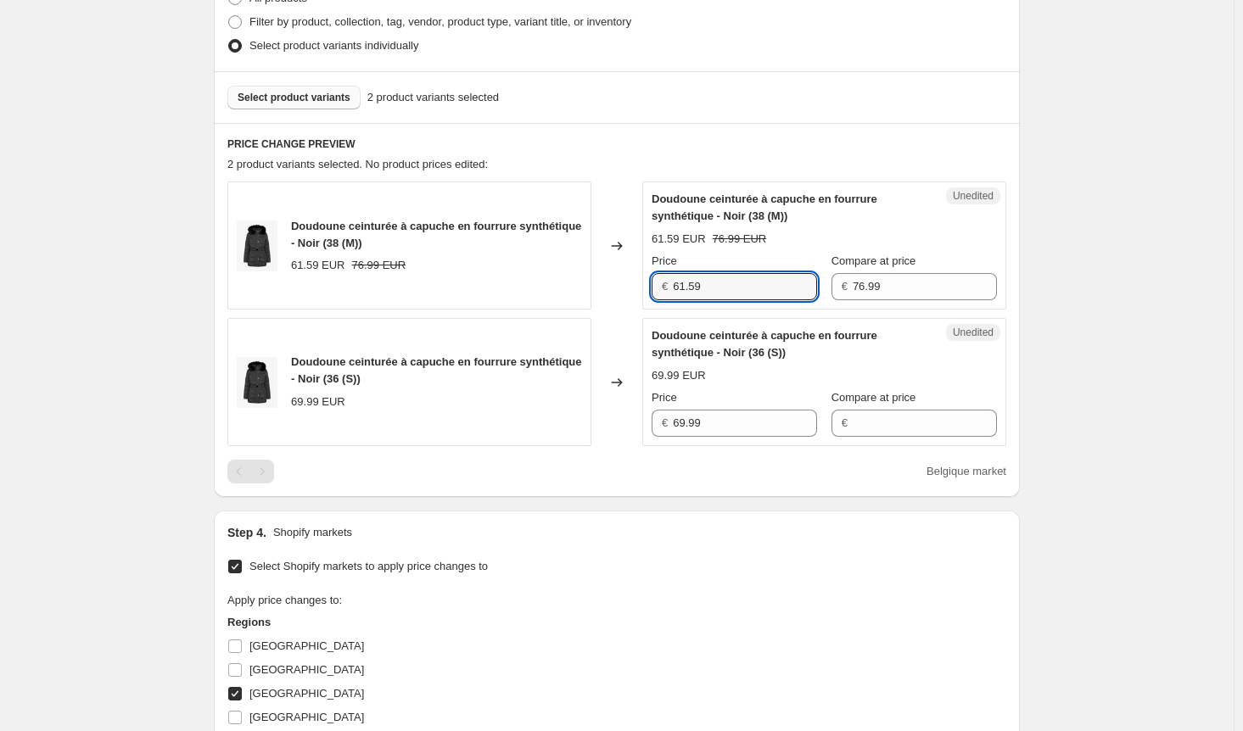
drag, startPoint x: 721, startPoint y: 281, endPoint x: 568, endPoint y: 294, distance: 153.3
click at [570, 291] on div "Doudoune ceinturée à capuche en fourrure synthétique - Noir (38 (M)) 61.59 EUR …" at bounding box center [616, 246] width 779 height 128
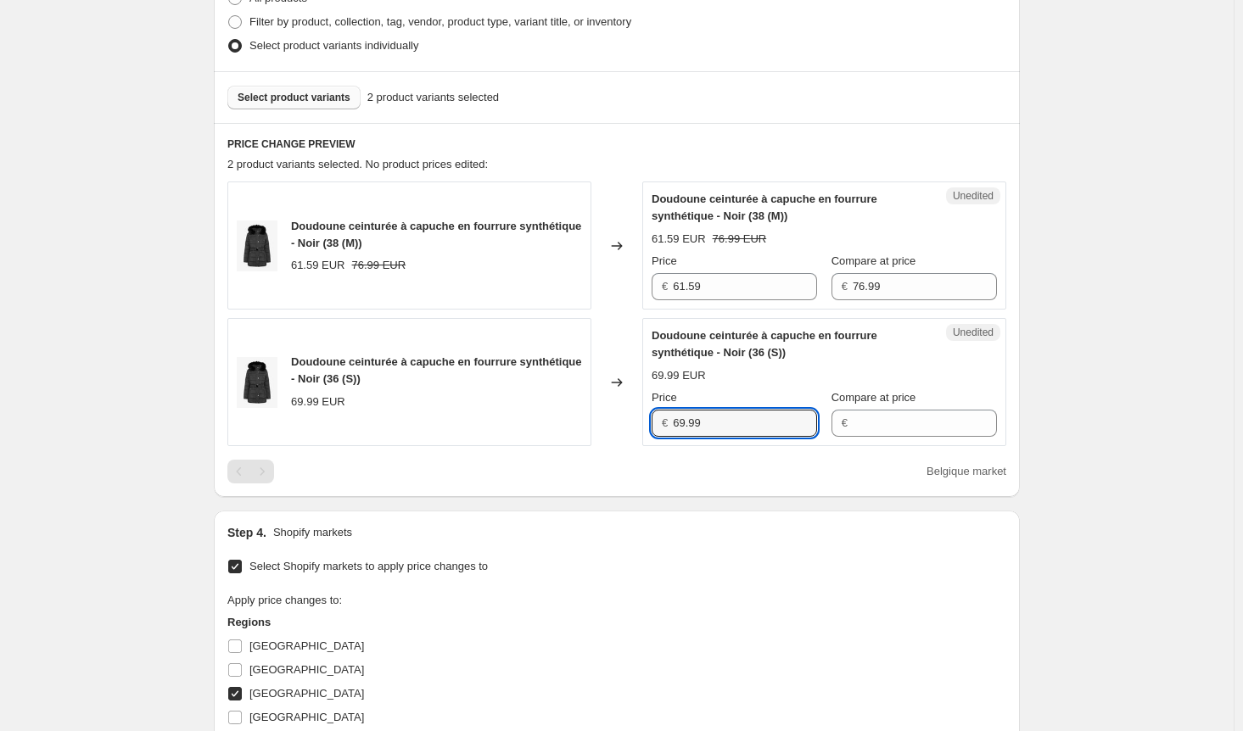
drag, startPoint x: 723, startPoint y: 423, endPoint x: 635, endPoint y: 416, distance: 88.5
click at [635, 416] on div "Doudoune ceinturée à capuche en fourrure synthétique - Noir (36 (S)) 69.99 EUR …" at bounding box center [616, 382] width 779 height 128
paste input "1.5"
type input "61.59"
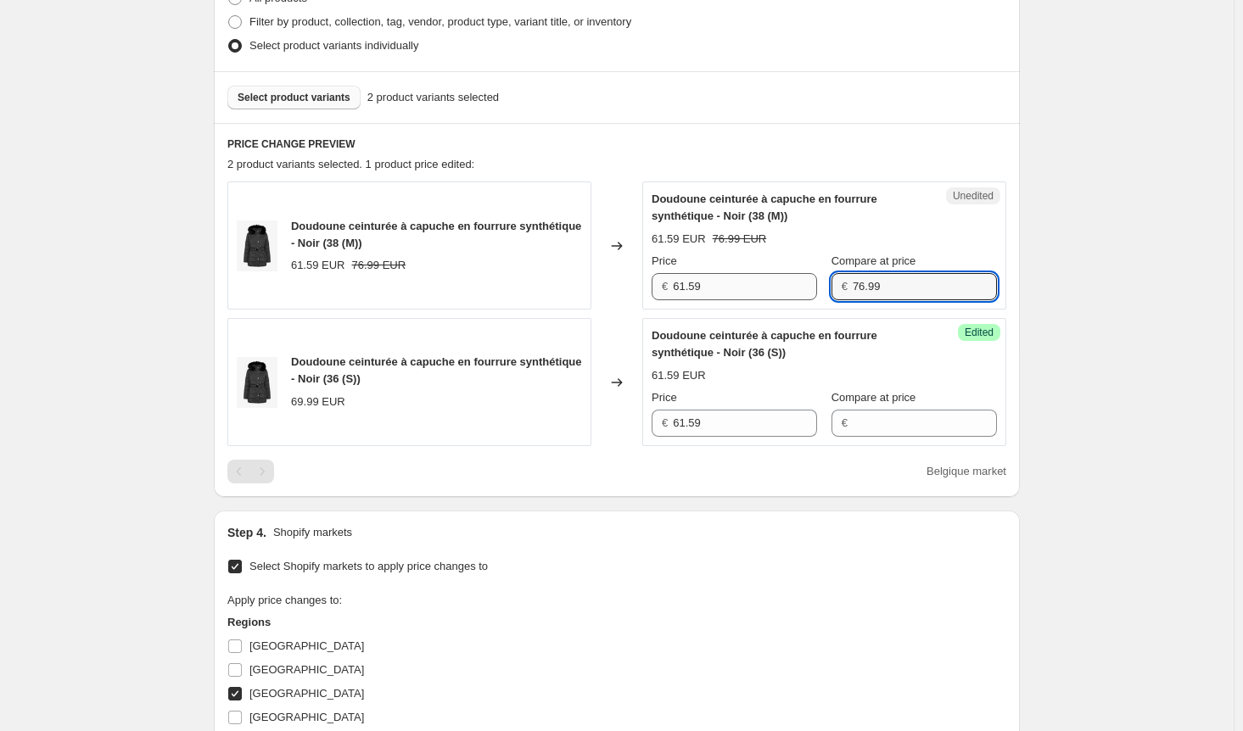
drag, startPoint x: 907, startPoint y: 278, endPoint x: 795, endPoint y: 286, distance: 112.2
click at [797, 279] on div "Price € 61.59 Compare at price € 76.99" at bounding box center [823, 276] width 345 height 47
click at [890, 413] on input "Compare at price" at bounding box center [924, 423] width 144 height 27
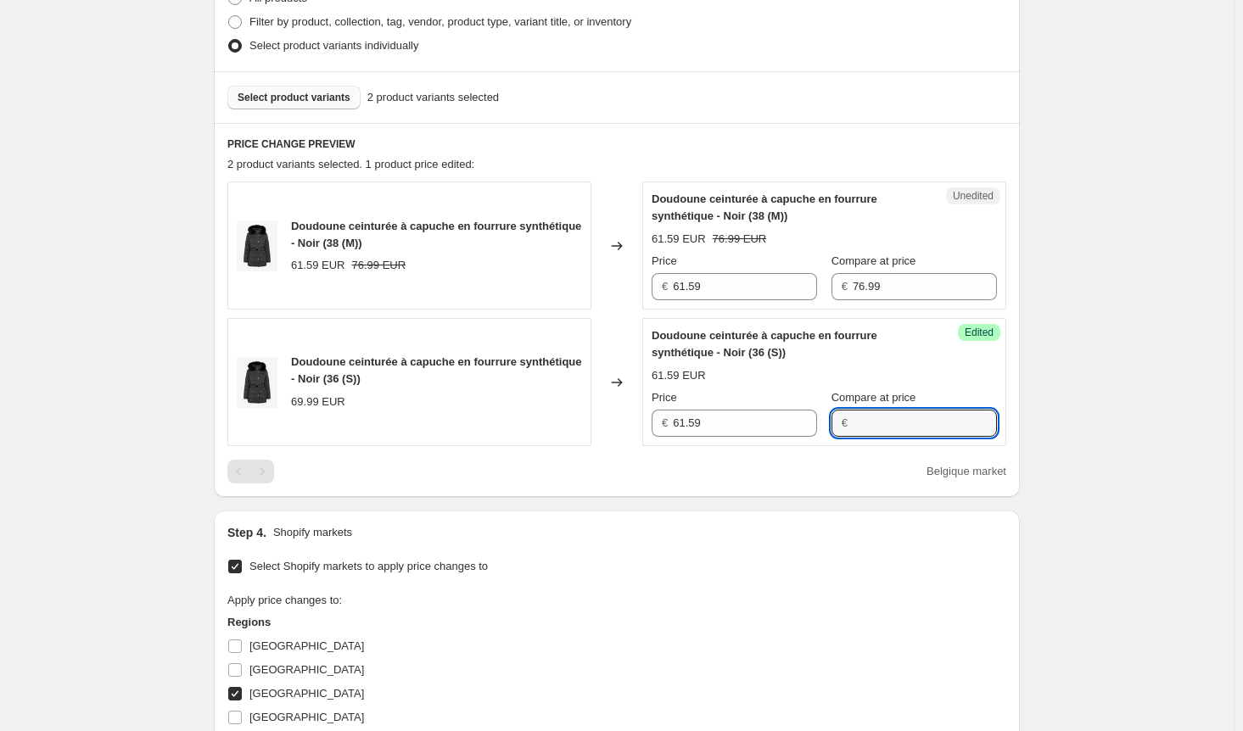
paste input "76.99"
type input "76.99"
click at [1106, 440] on div "Create new price [MEDICAL_DATA]. This page is ready Create new price [MEDICAL_D…" at bounding box center [616, 359] width 1233 height 1600
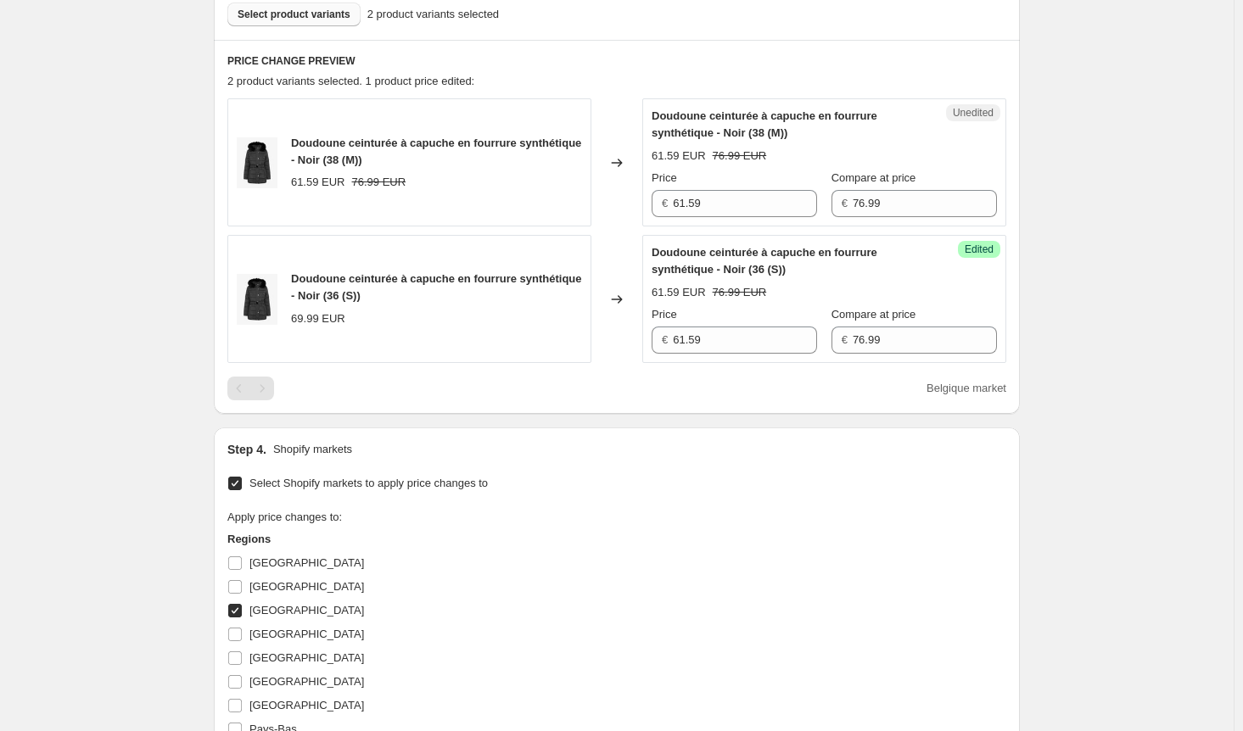
scroll to position [611, 0]
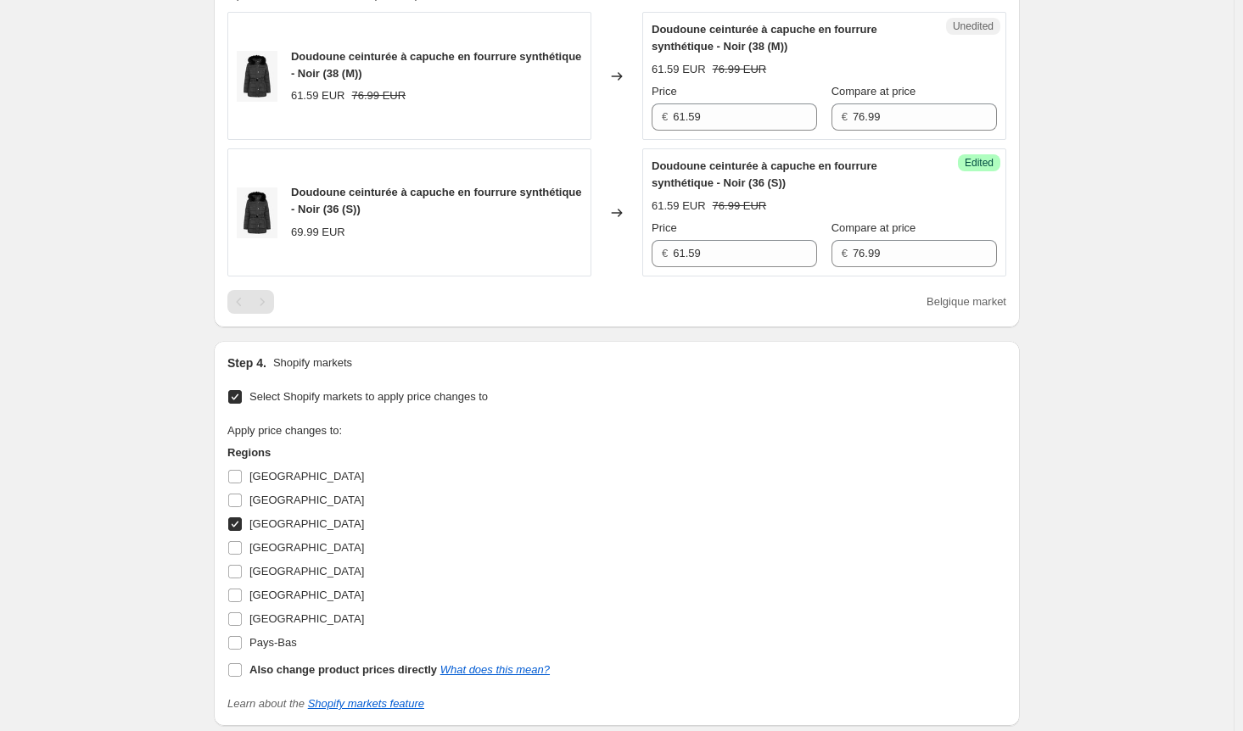
click at [238, 523] on input "[GEOGRAPHIC_DATA]" at bounding box center [235, 524] width 14 height 14
checkbox input "false"
click at [237, 573] on input "[GEOGRAPHIC_DATA]" at bounding box center [235, 572] width 14 height 14
checkbox input "true"
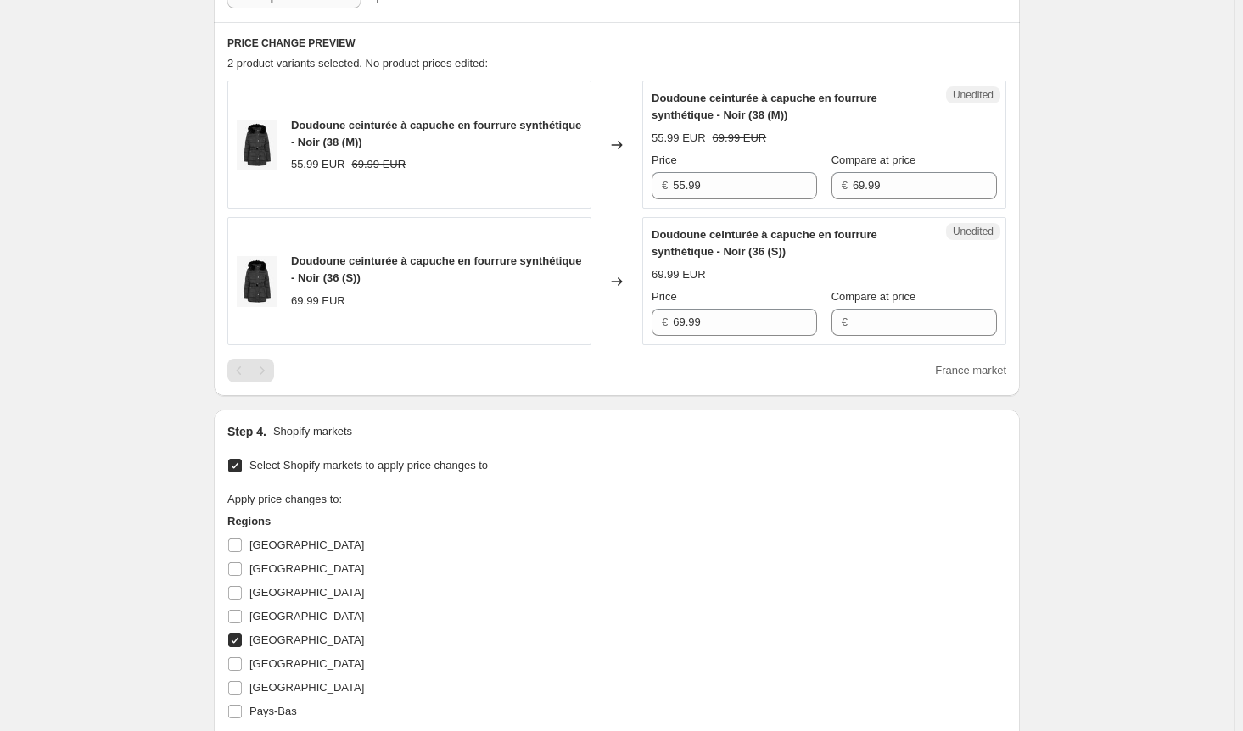
scroll to position [441, 0]
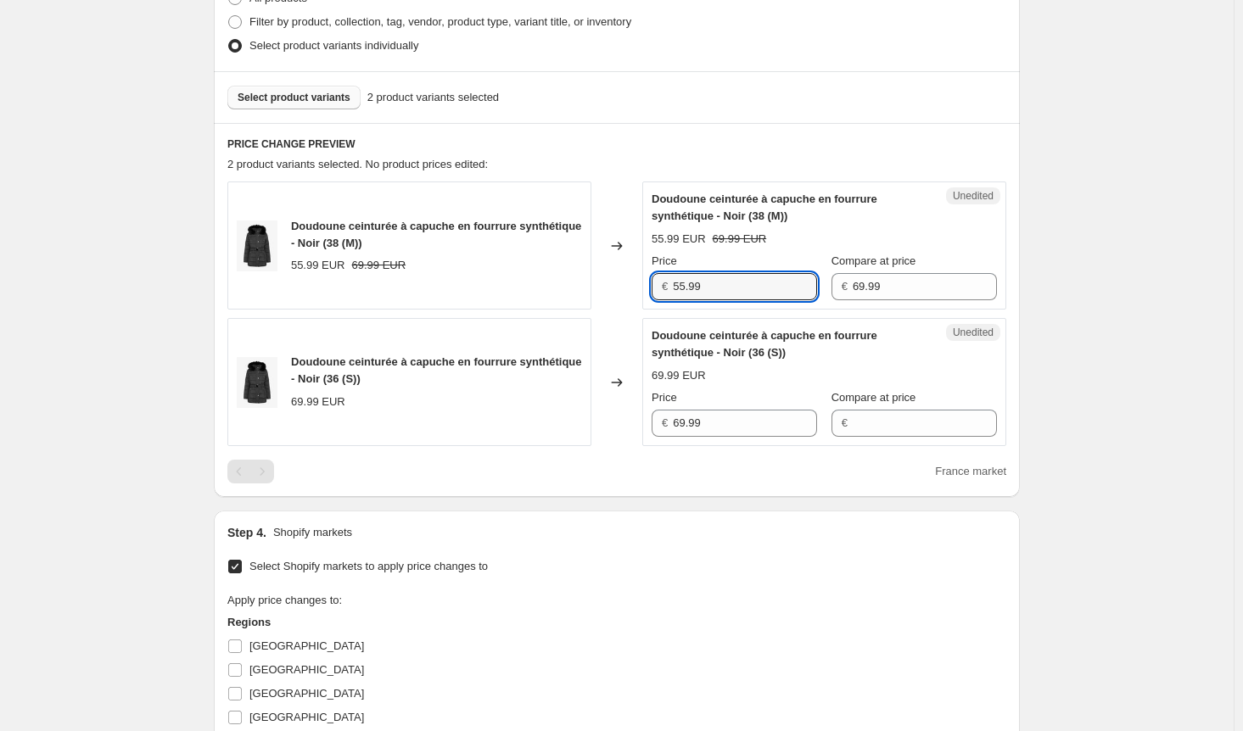
drag, startPoint x: 741, startPoint y: 292, endPoint x: 514, endPoint y: 293, distance: 227.3
click at [514, 293] on div "Doudoune ceinturée à capuche en fourrure synthétique - Noir (38 (M)) 55.99 EUR …" at bounding box center [616, 246] width 779 height 128
click at [574, 414] on div "Doudoune ceinturée à capuche en fourrure synthétique - Noir (36 (S)) 69.99 EUR …" at bounding box center [616, 382] width 779 height 128
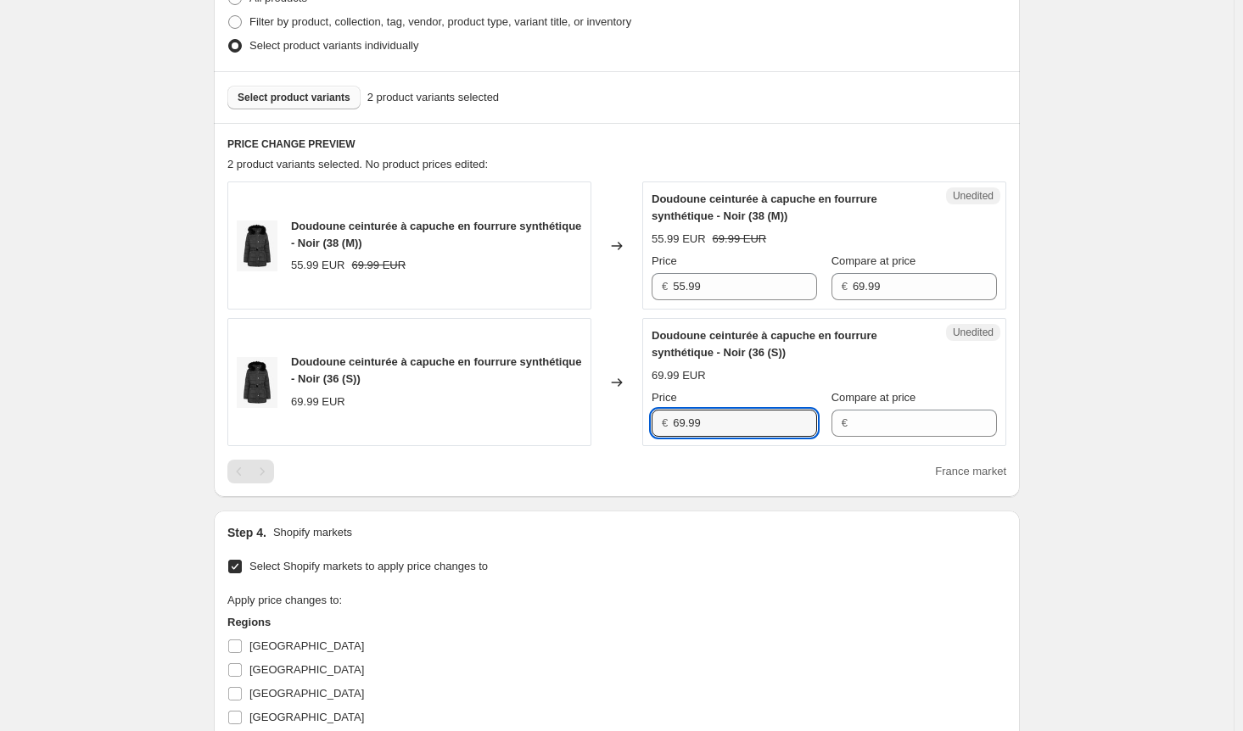
paste input "55"
type input "55.99"
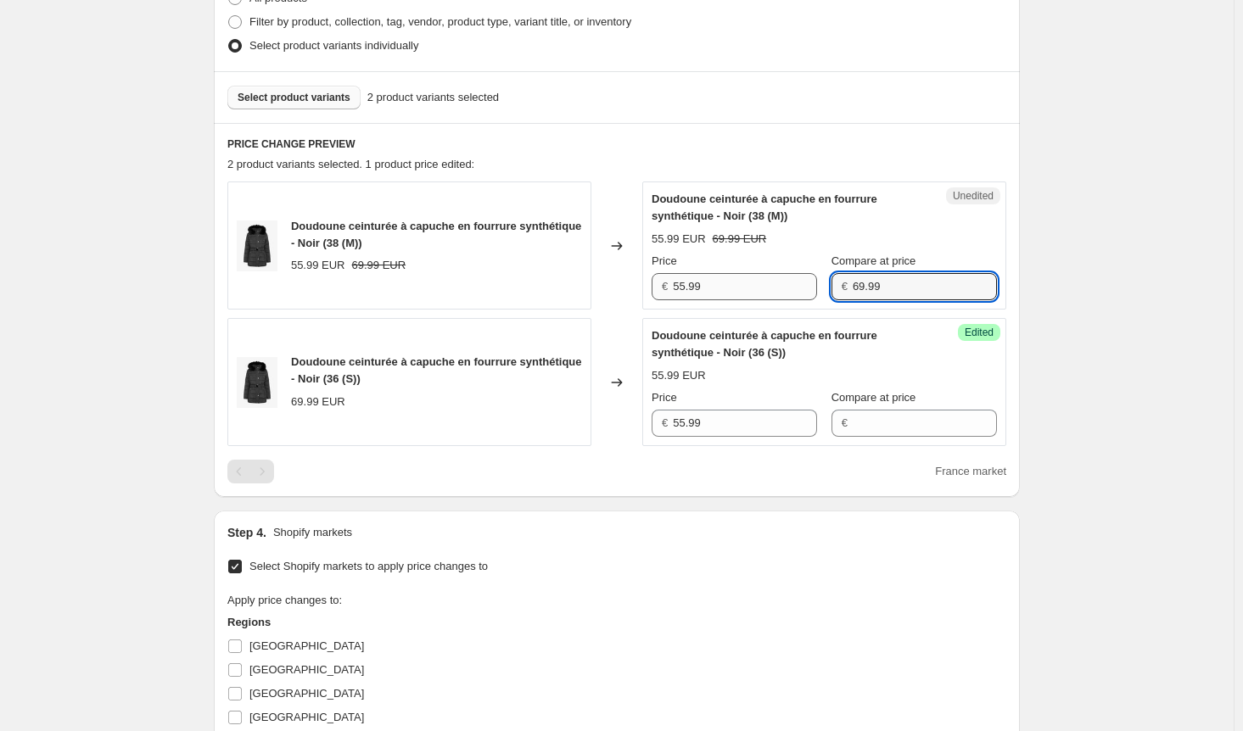
drag, startPoint x: 894, startPoint y: 284, endPoint x: 729, endPoint y: 277, distance: 164.7
click at [729, 277] on div "Price € 55.99 Compare at price € 69.99" at bounding box center [823, 276] width 345 height 47
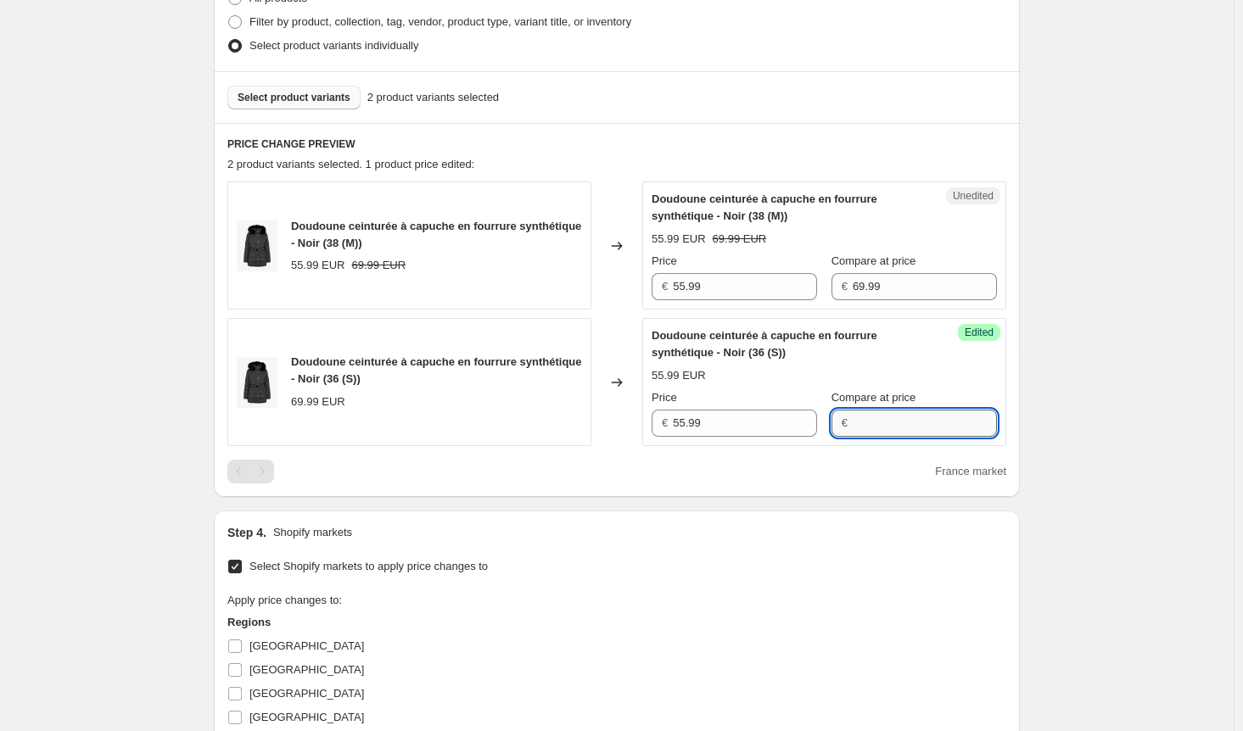
click at [892, 416] on input "Compare at price" at bounding box center [924, 423] width 144 height 27
paste input "69.99"
type input "69.99"
click at [1138, 412] on div "Create new price [MEDICAL_DATA]. This page is ready Create new price [MEDICAL_D…" at bounding box center [616, 359] width 1233 height 1600
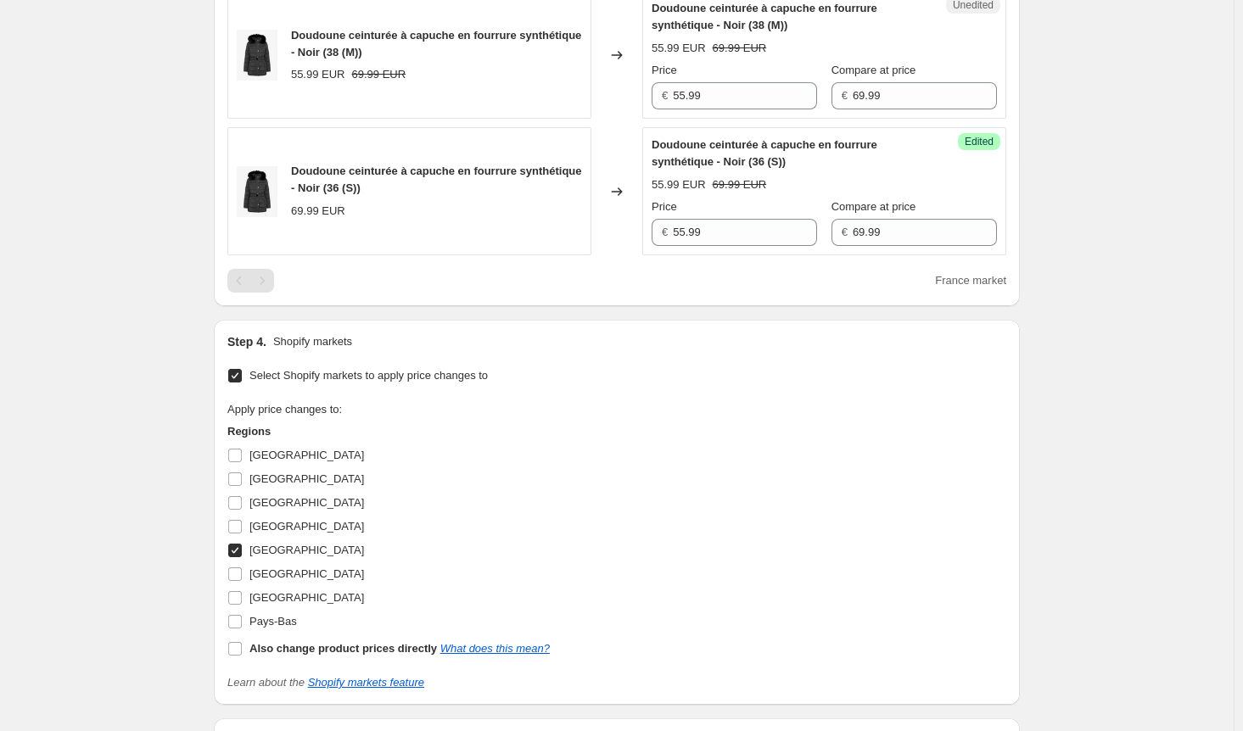
scroll to position [780, 0]
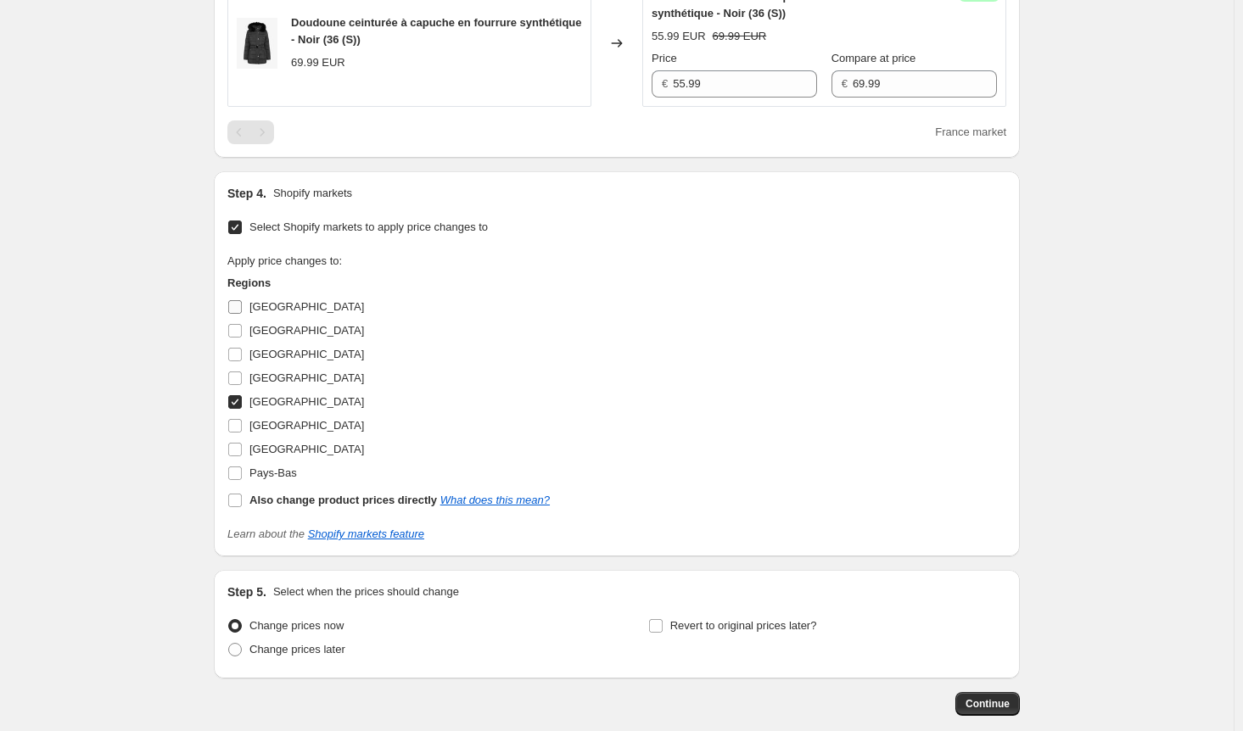
click at [242, 300] on input "[GEOGRAPHIC_DATA]" at bounding box center [235, 307] width 14 height 14
checkbox input "true"
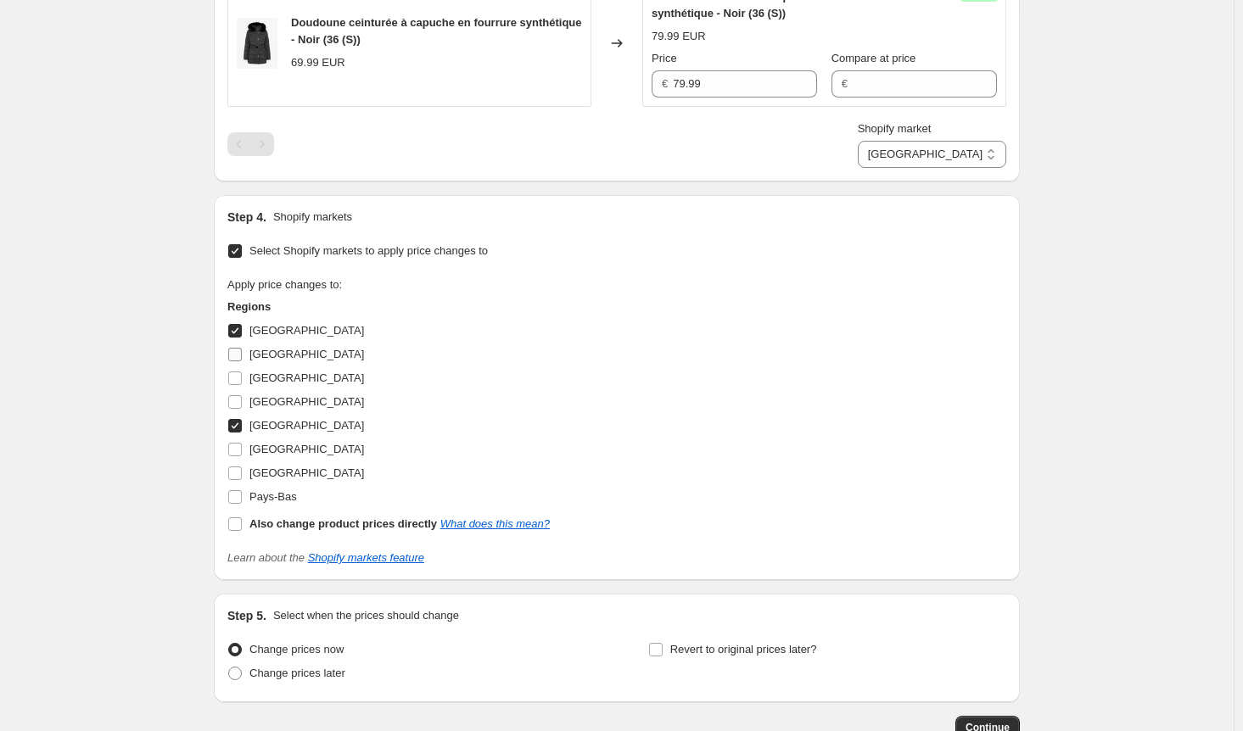
click at [242, 359] on input "[GEOGRAPHIC_DATA]" at bounding box center [235, 355] width 14 height 14
checkbox input "true"
click at [236, 377] on input "[GEOGRAPHIC_DATA]" at bounding box center [235, 379] width 14 height 14
checkbox input "true"
click at [241, 446] on input "[GEOGRAPHIC_DATA]" at bounding box center [235, 450] width 14 height 14
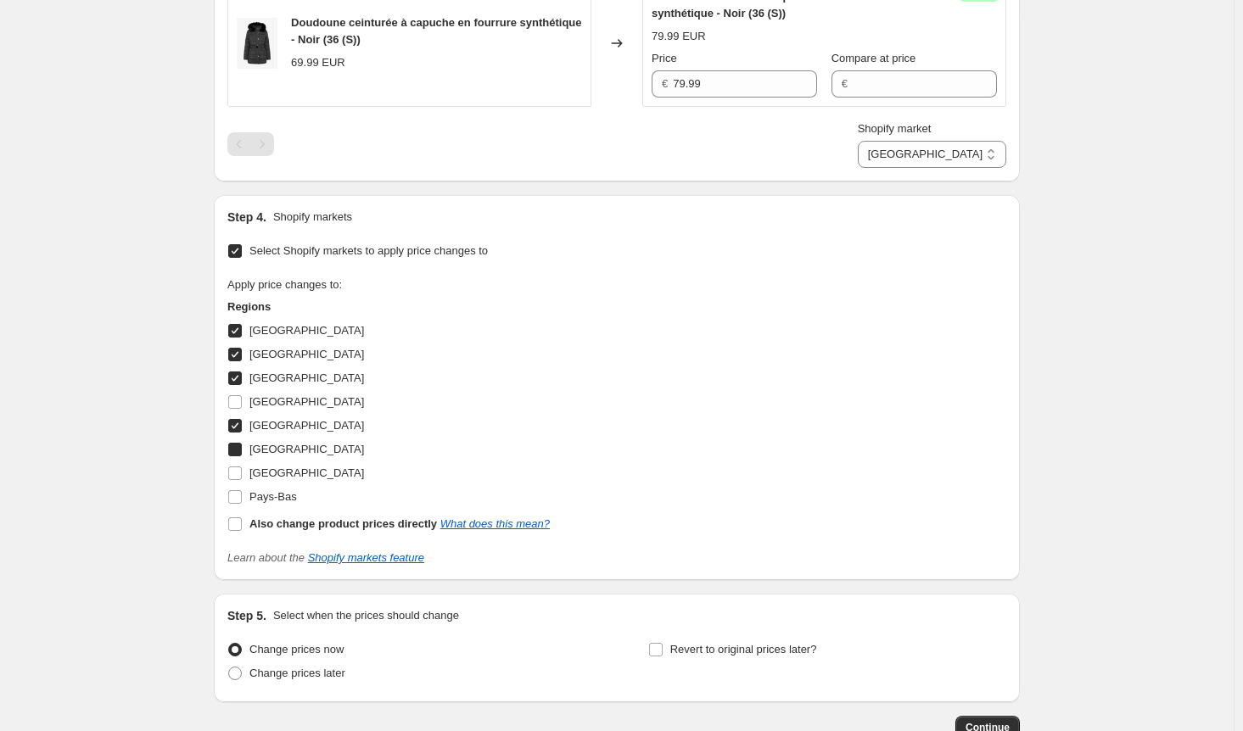
checkbox input "true"
click at [238, 477] on input "[GEOGRAPHIC_DATA]" at bounding box center [235, 473] width 14 height 14
checkbox input "true"
click at [237, 495] on input "Pays-Bas" at bounding box center [235, 497] width 14 height 14
checkbox input "true"
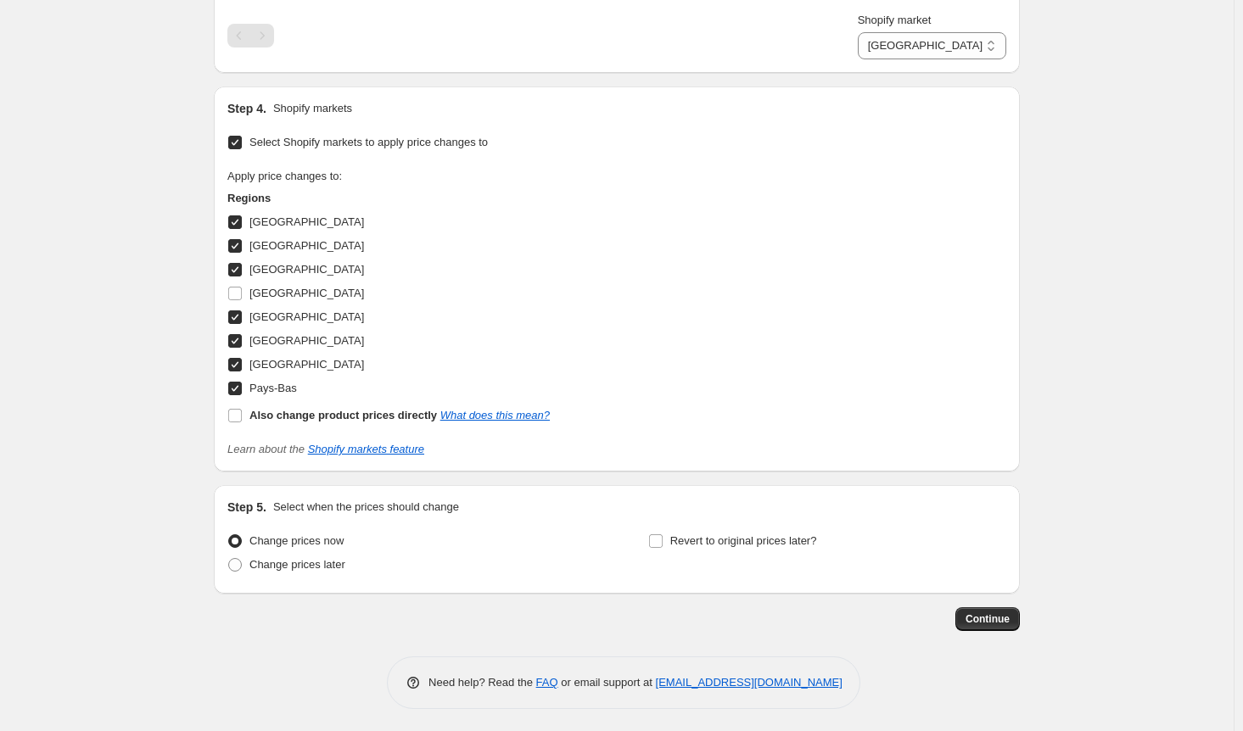
scroll to position [889, 0]
click at [999, 619] on span "Continue" at bounding box center [987, 619] width 44 height 14
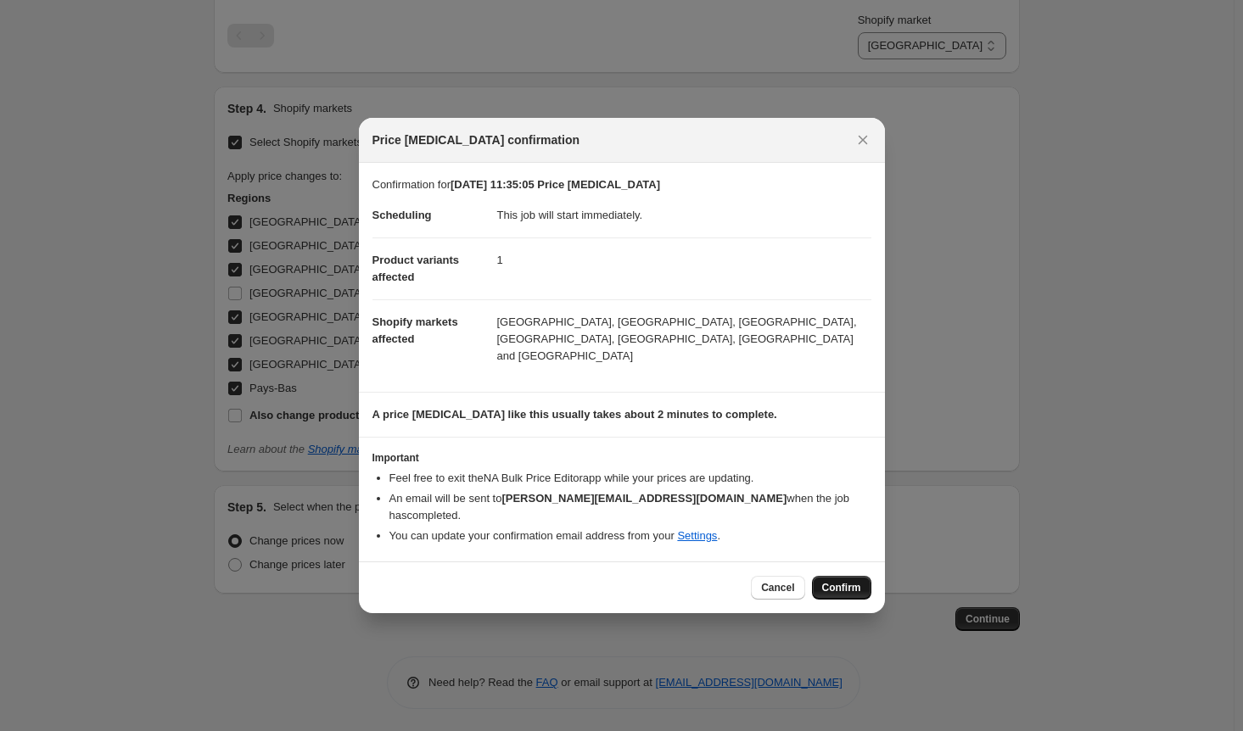
click at [854, 581] on span "Confirm" at bounding box center [841, 588] width 39 height 14
